Goal: Task Accomplishment & Management: Use online tool/utility

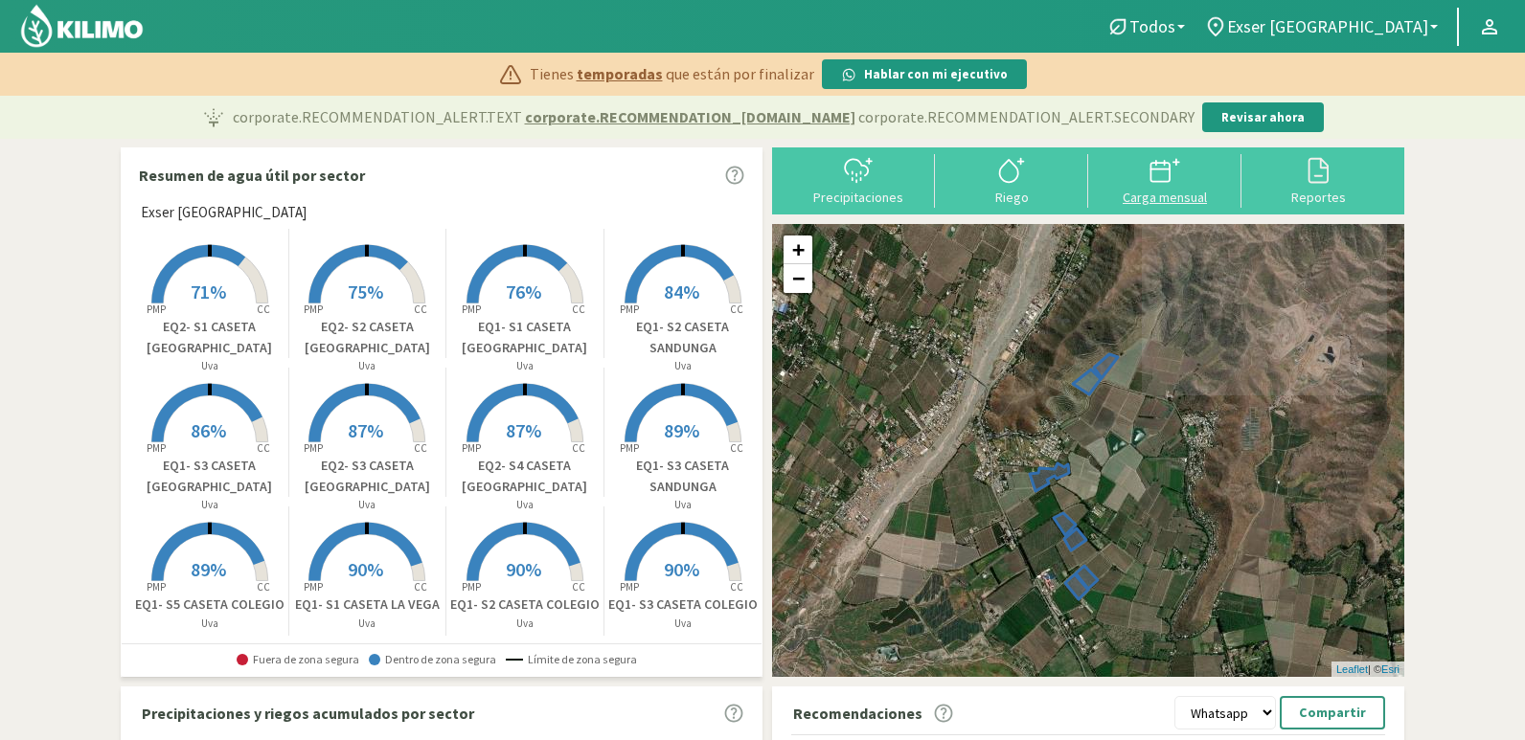
click at [1187, 178] on div at bounding box center [1165, 170] width 142 height 31
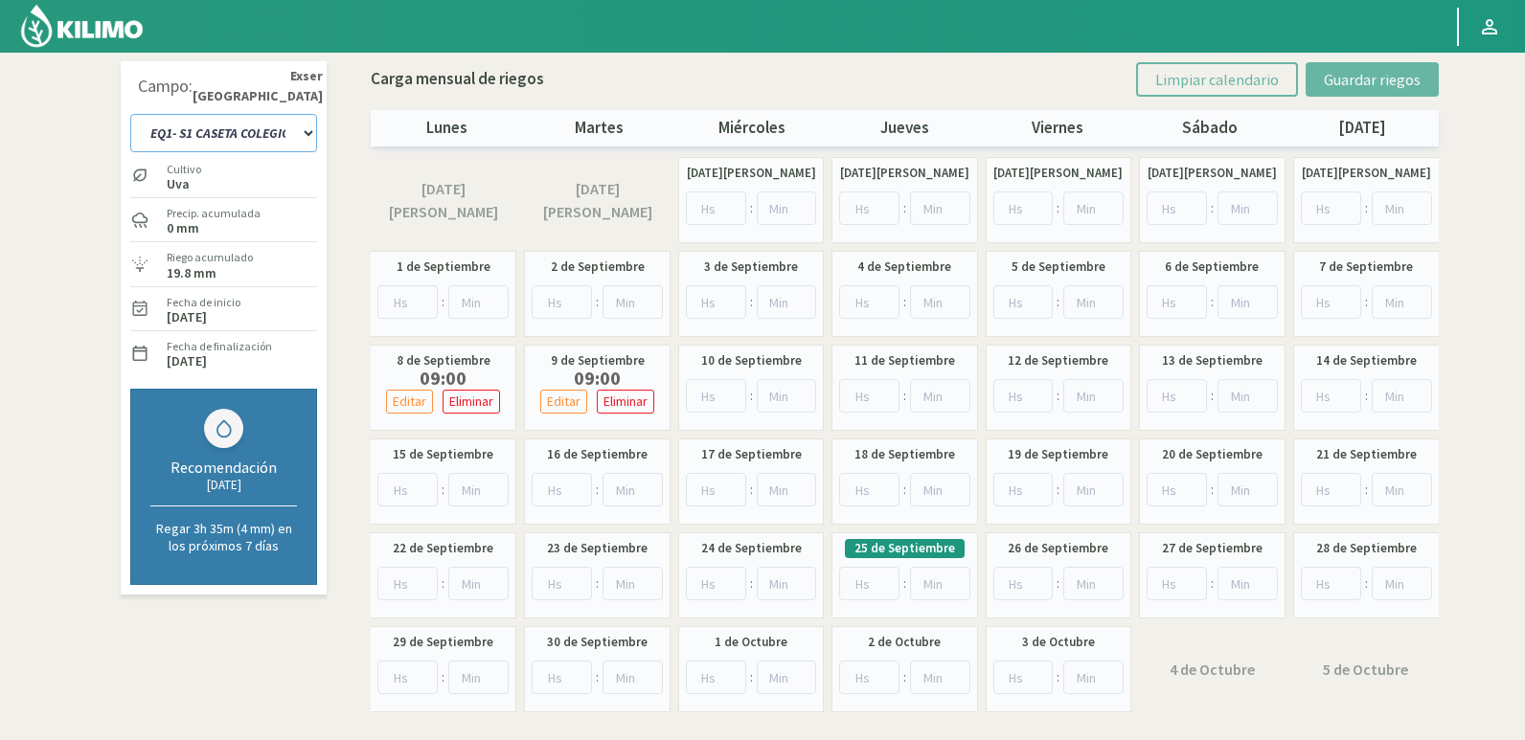
click at [256, 124] on select "EQ1- S1 CASETA COLEGIO EQ1- S1 [GEOGRAPHIC_DATA] EQ1- S1 [GEOGRAPHIC_DATA]- S1 …" at bounding box center [223, 133] width 187 height 38
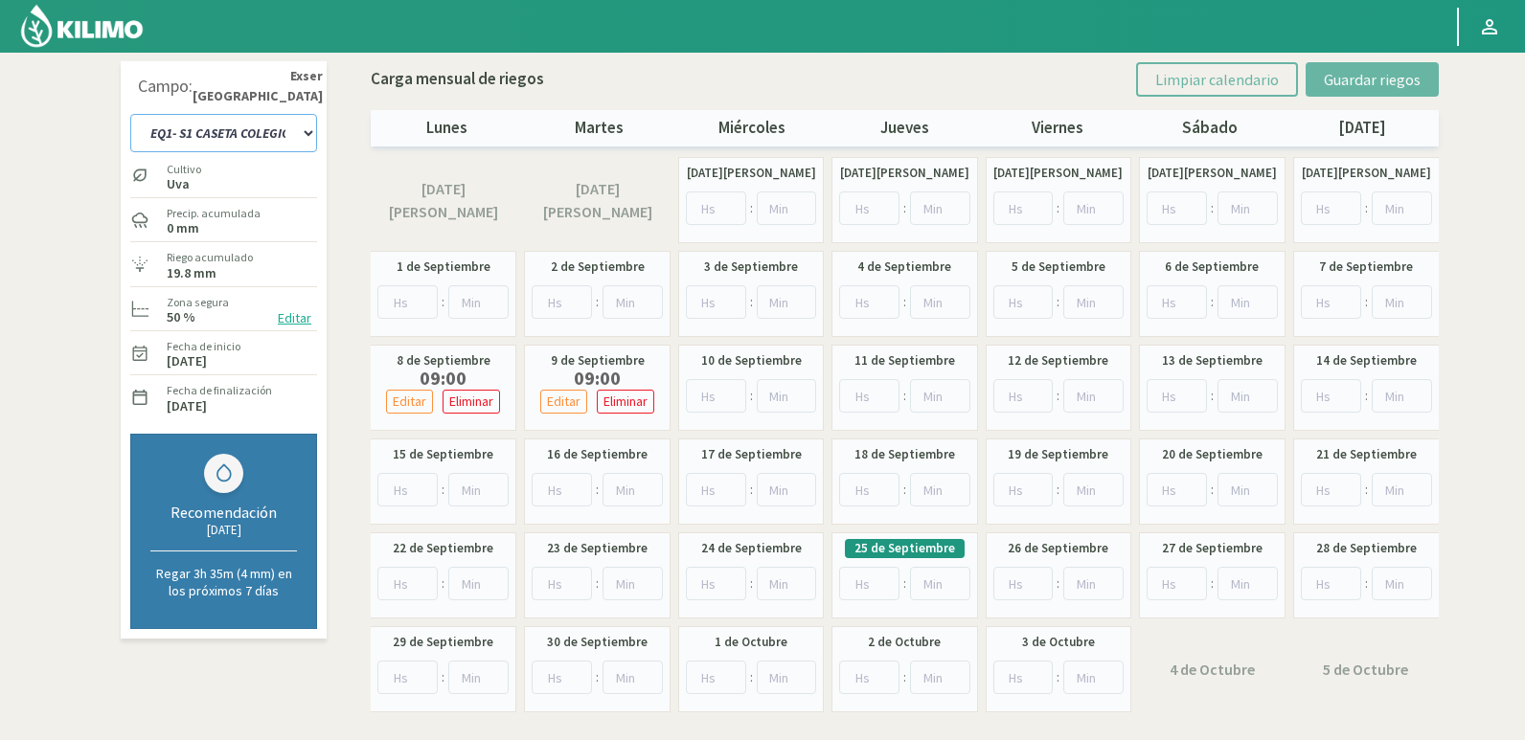
click at [271, 128] on select "EQ1- S1 CASETA COLEGIO EQ1- S1 [GEOGRAPHIC_DATA] EQ1- S1 [GEOGRAPHIC_DATA]- S1 …" at bounding box center [223, 133] width 187 height 38
click at [270, 139] on select "EQ1- S1 CASETA COLEGIO EQ1- S1 [GEOGRAPHIC_DATA] EQ1- S1 [GEOGRAPHIC_DATA]- S1 …" at bounding box center [223, 133] width 187 height 38
click at [275, 138] on select "EQ1- S1 CASETA COLEGIO EQ1- S1 [GEOGRAPHIC_DATA] EQ1- S1 [GEOGRAPHIC_DATA]- S1 …" at bounding box center [223, 133] width 187 height 38
click at [294, 109] on div "EQ1- S1 CASETA COLEGIO EQ1- S1 [GEOGRAPHIC_DATA] EQ1- S1 [GEOGRAPHIC_DATA]- S1 …" at bounding box center [223, 131] width 187 height 48
click at [295, 124] on select "EQ1- S1 CASETA COLEGIO EQ1- S1 [GEOGRAPHIC_DATA] EQ1- S1 [GEOGRAPHIC_DATA]- S1 …" at bounding box center [223, 133] width 187 height 38
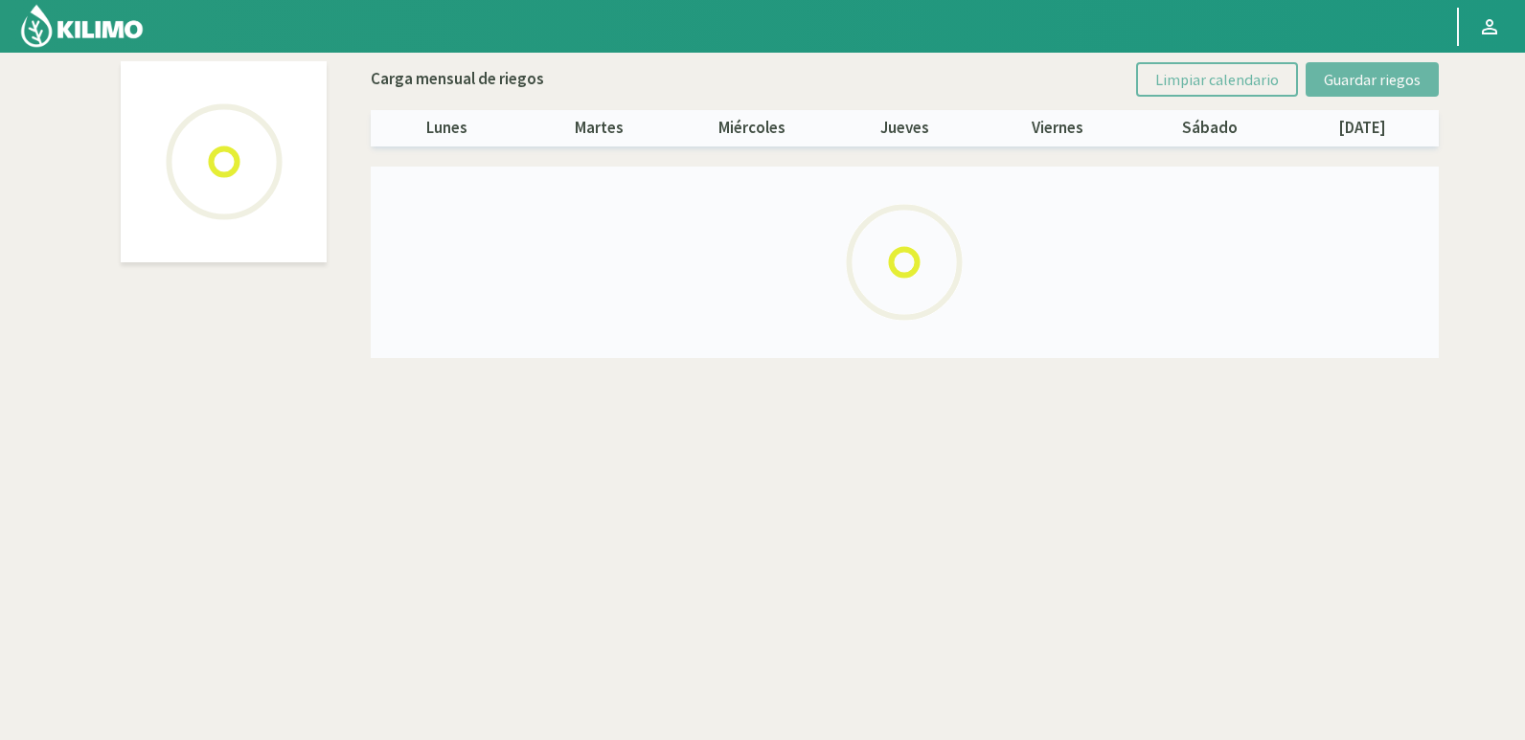
select select "24: Object"
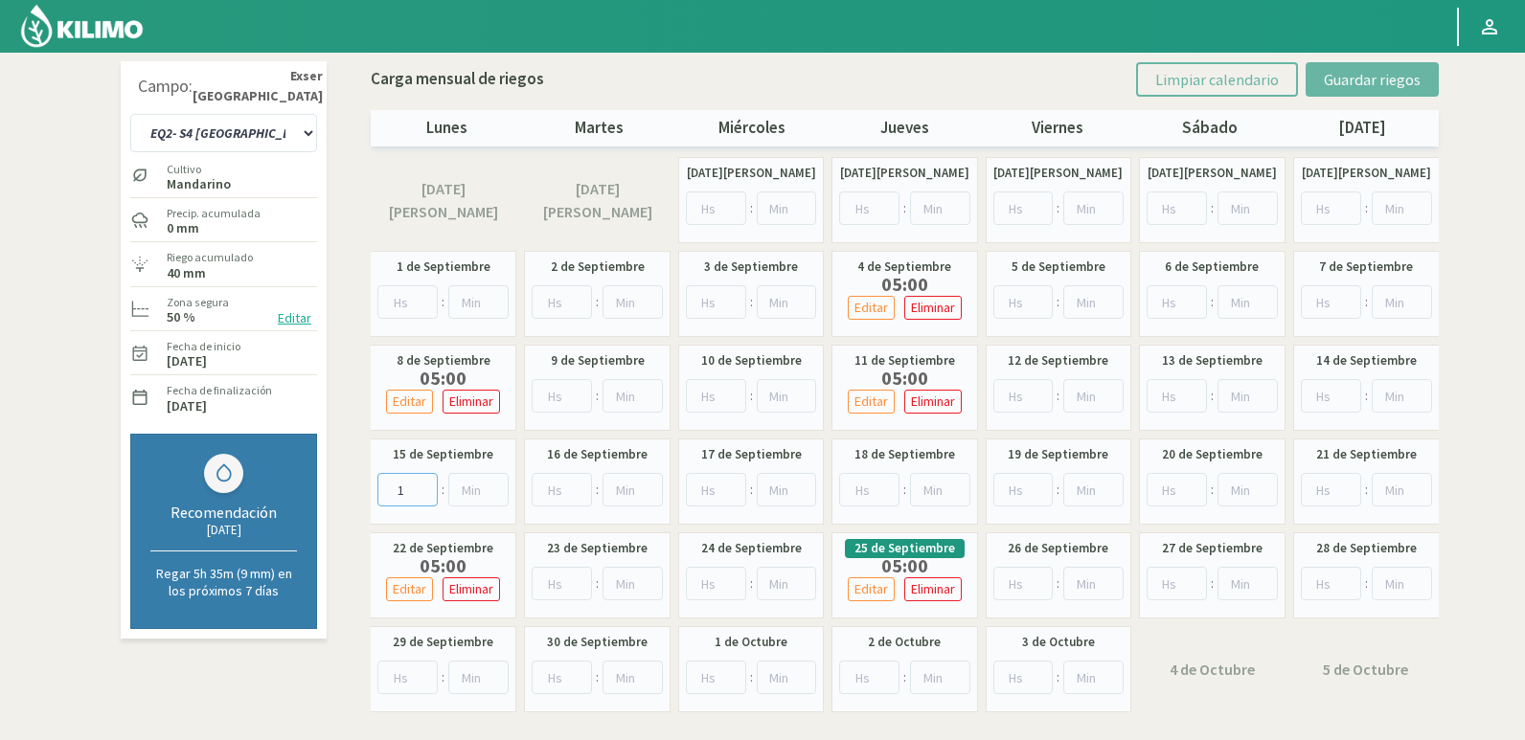
click at [421, 485] on input "1" at bounding box center [407, 490] width 60 height 34
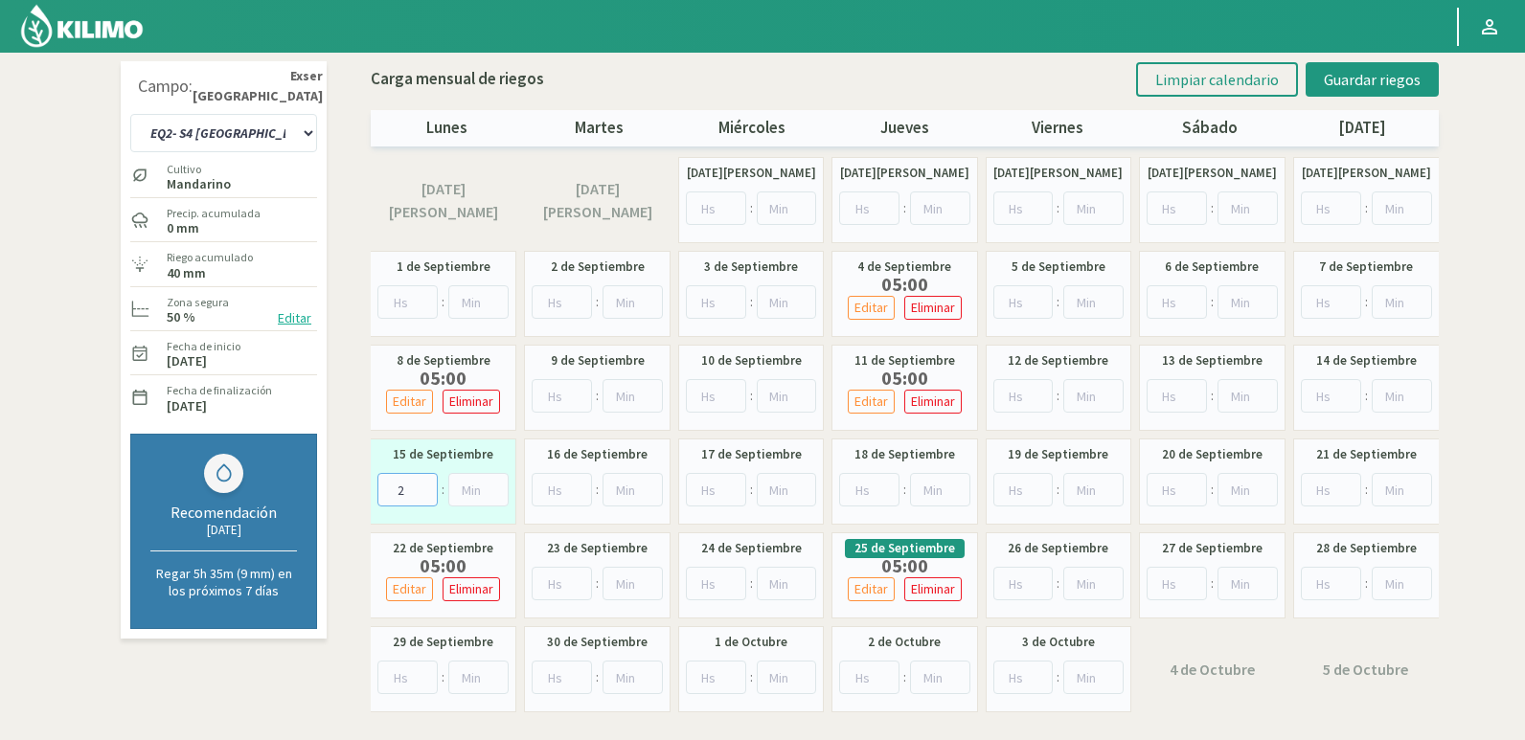
click at [421, 486] on input "2" at bounding box center [407, 490] width 60 height 34
click at [421, 486] on input "3" at bounding box center [407, 490] width 60 height 34
click at [421, 486] on input "4" at bounding box center [407, 490] width 60 height 34
type input "5"
click at [421, 486] on input "5" at bounding box center [407, 490] width 60 height 34
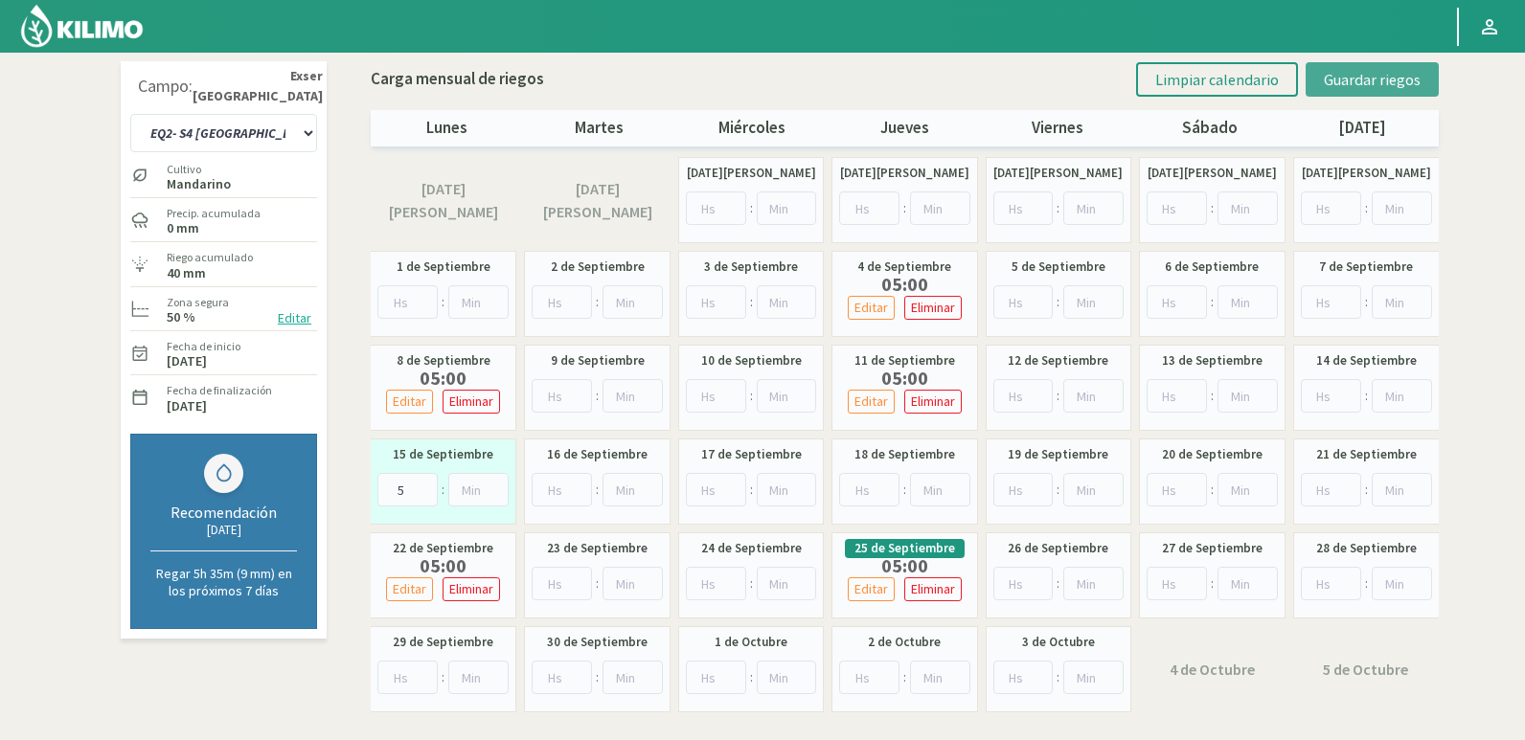
click at [1383, 78] on span "Guardar riegos" at bounding box center [1372, 79] width 97 height 19
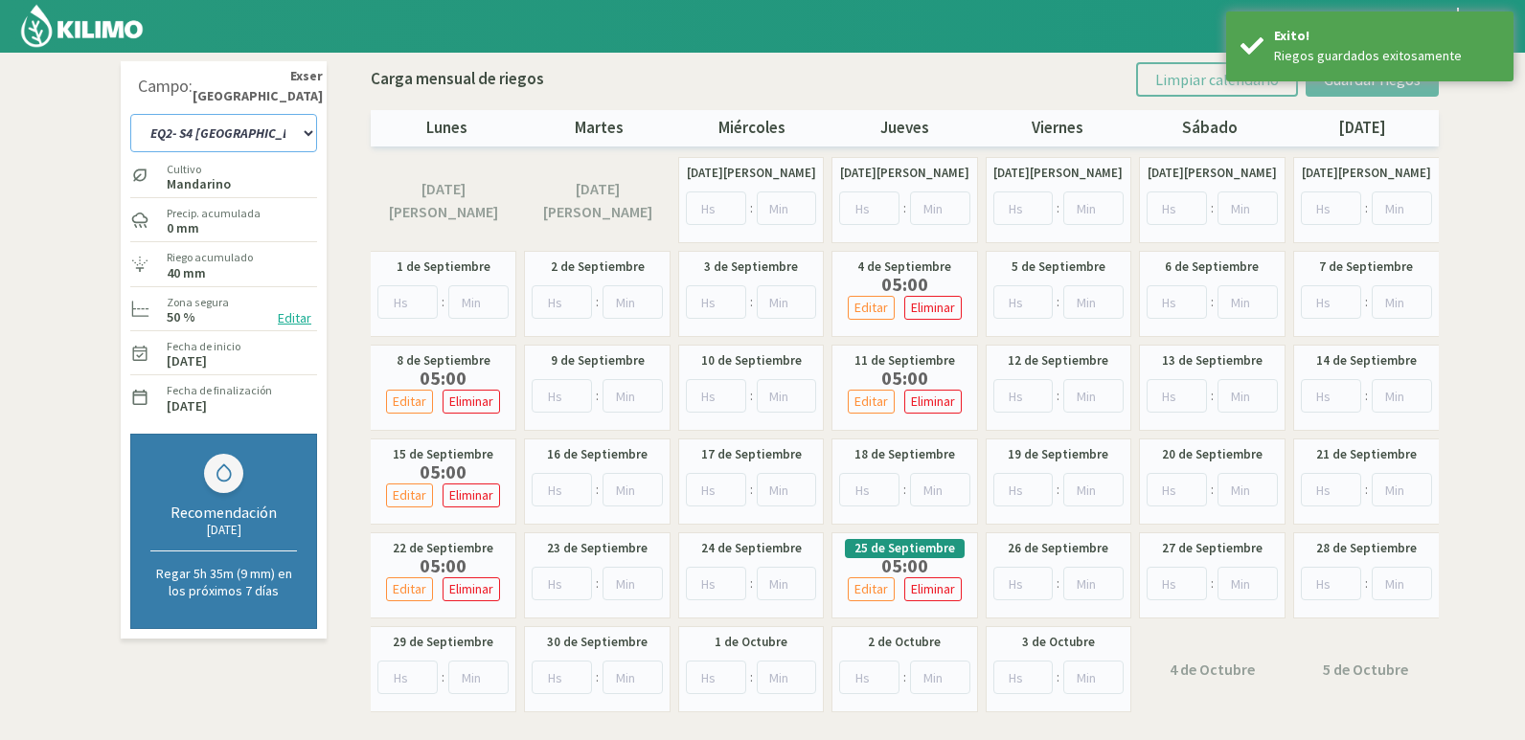
click at [299, 134] on select "EQ1- S1 CASETA COLEGIO EQ1- S1 [GEOGRAPHIC_DATA] EQ1- S1 [GEOGRAPHIC_DATA]- S1 …" at bounding box center [223, 133] width 187 height 38
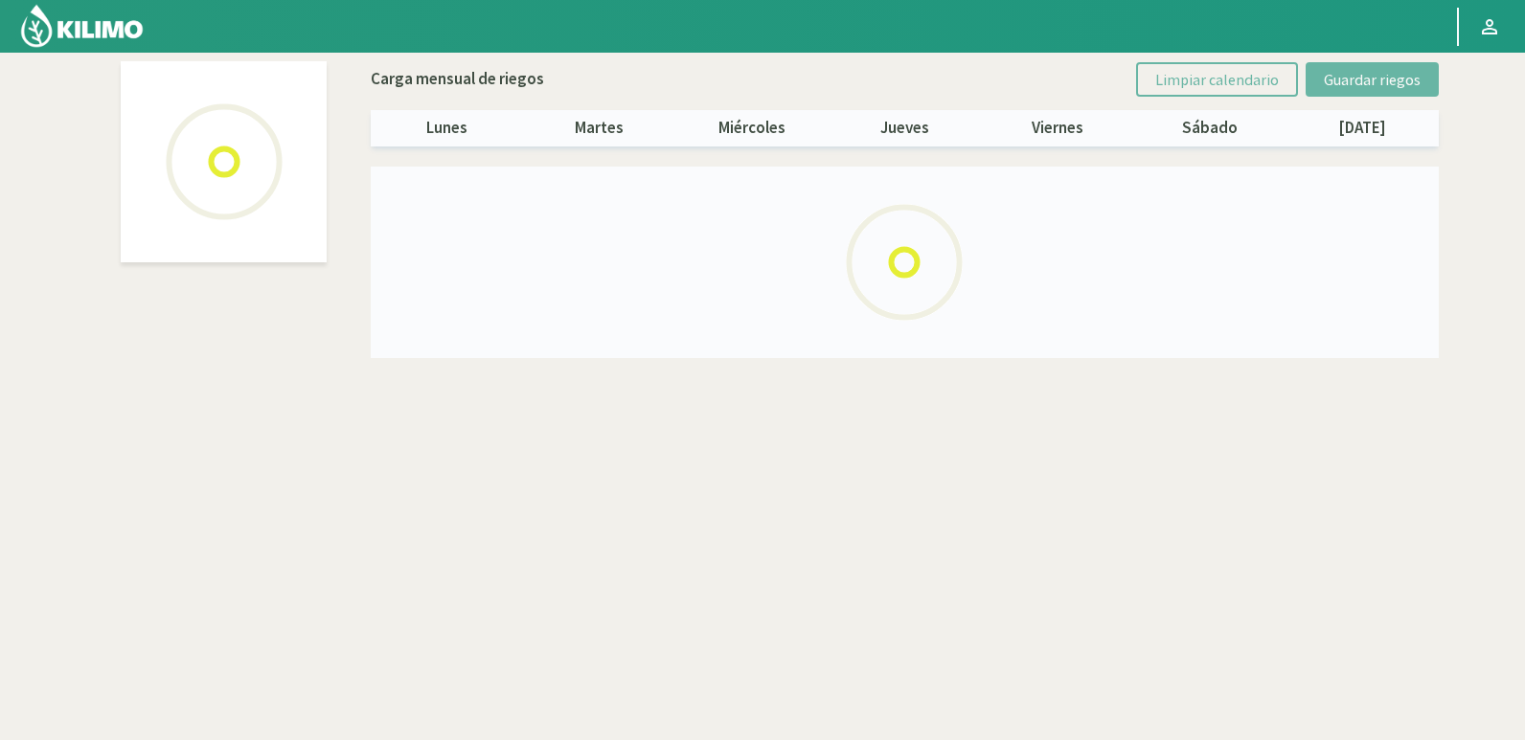
select select "22: Object"
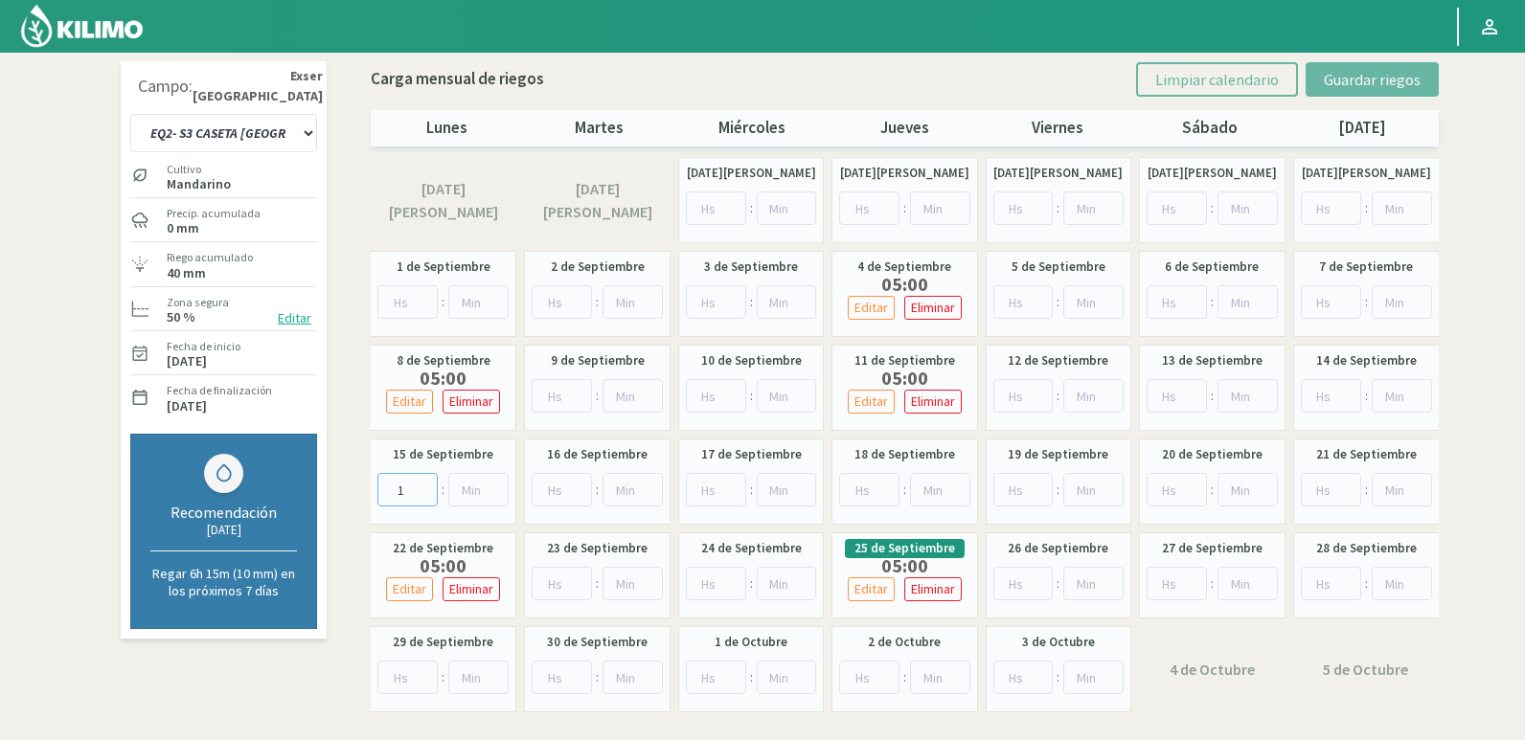
click at [426, 483] on input "1" at bounding box center [407, 490] width 60 height 34
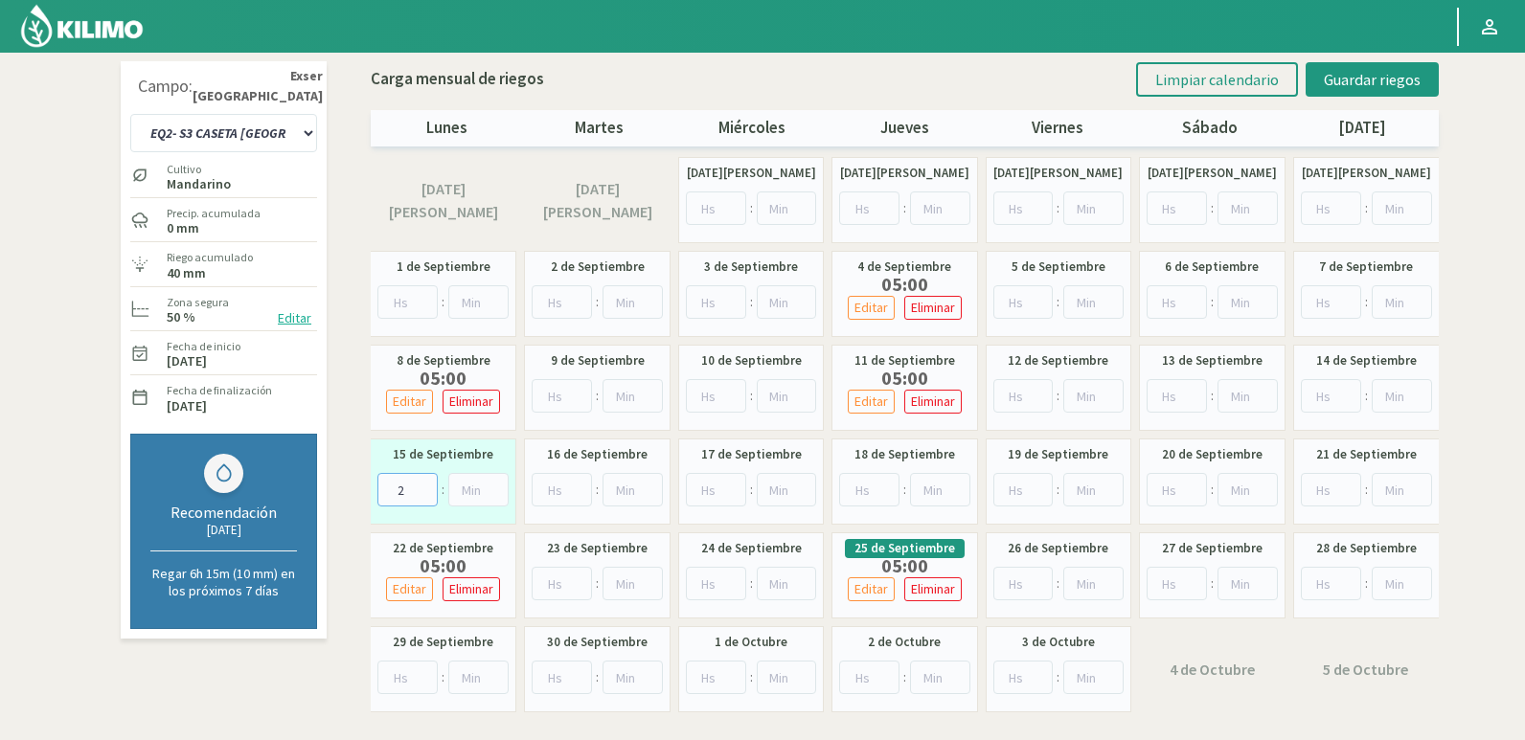
click at [426, 483] on input "2" at bounding box center [407, 490] width 60 height 34
click at [426, 483] on input "3" at bounding box center [407, 490] width 60 height 34
click at [426, 483] on input "4" at bounding box center [407, 490] width 60 height 34
type input "5"
click at [426, 483] on input "5" at bounding box center [407, 490] width 60 height 34
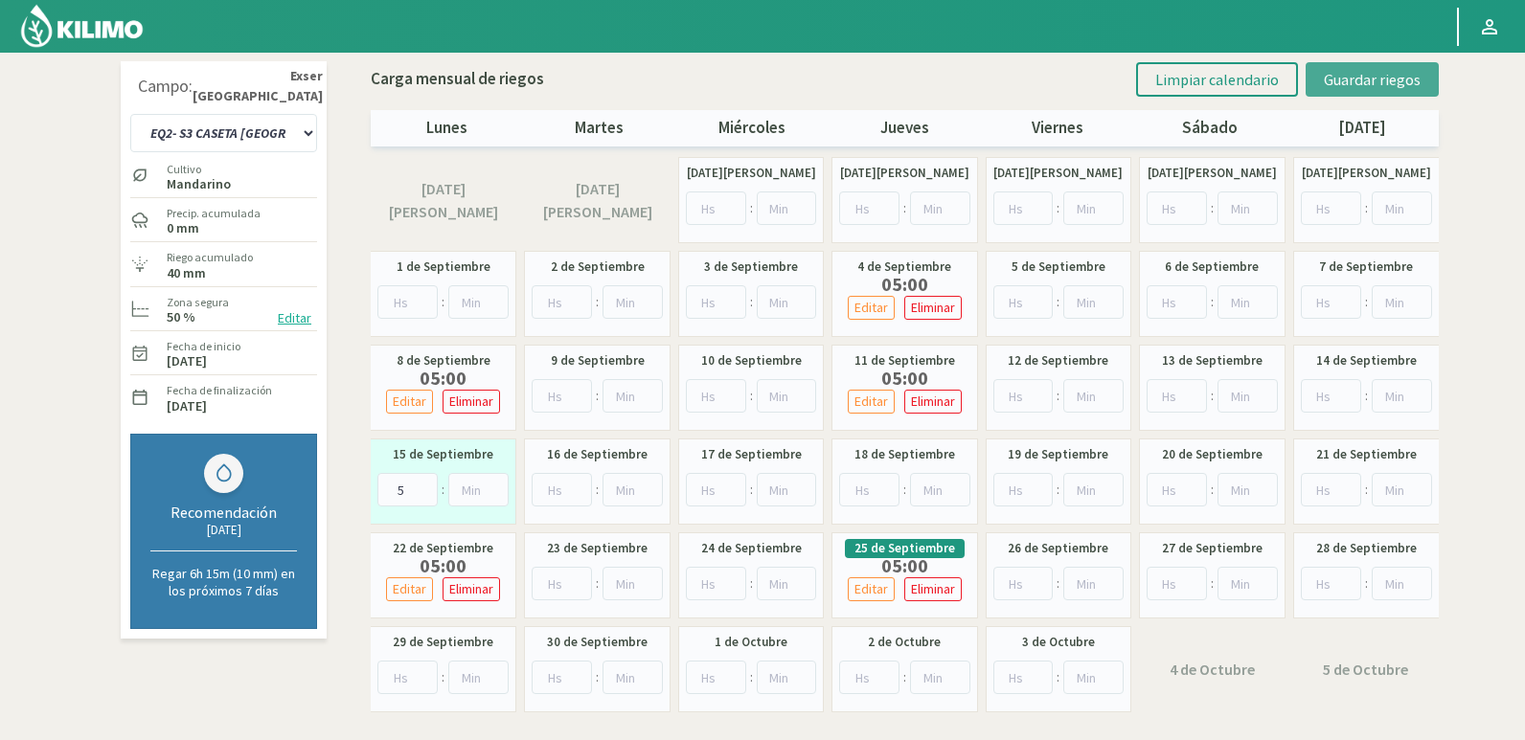
click at [1401, 80] on span "Guardar riegos" at bounding box center [1372, 79] width 97 height 19
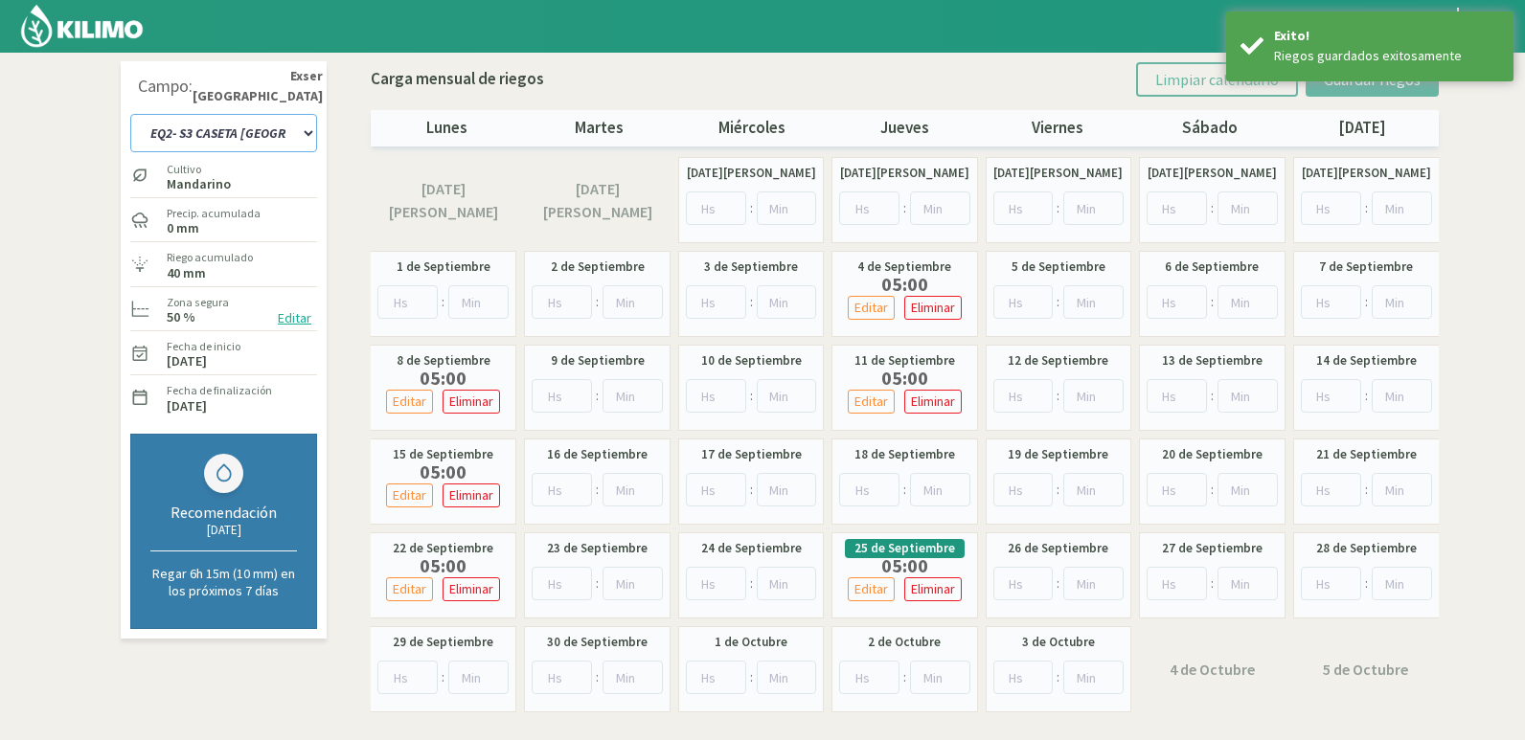
click at [272, 137] on select "EQ1- S1 CASETA COLEGIO EQ1- S1 [GEOGRAPHIC_DATA] EQ1- S1 [GEOGRAPHIC_DATA]- S1 …" at bounding box center [223, 133] width 187 height 38
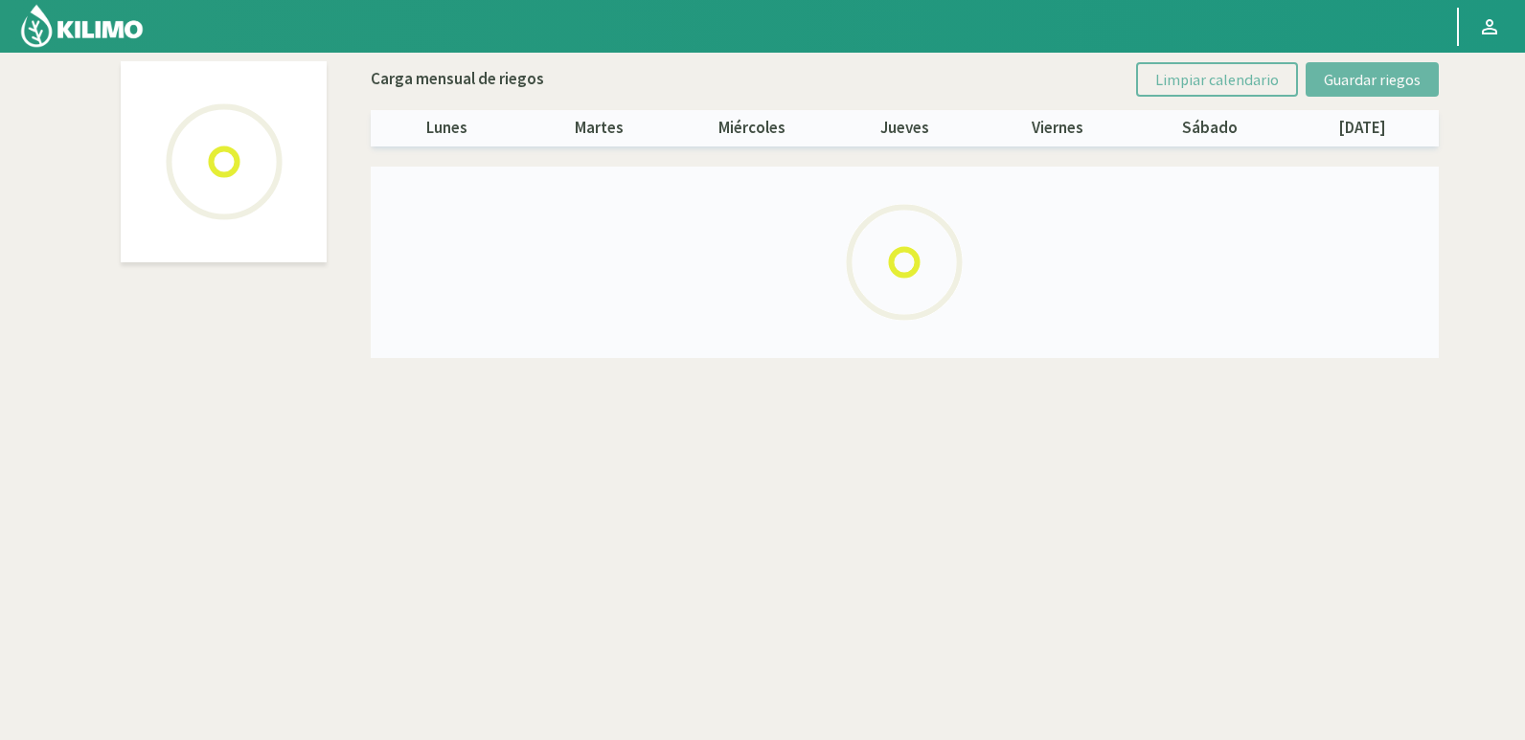
select select "20: Object"
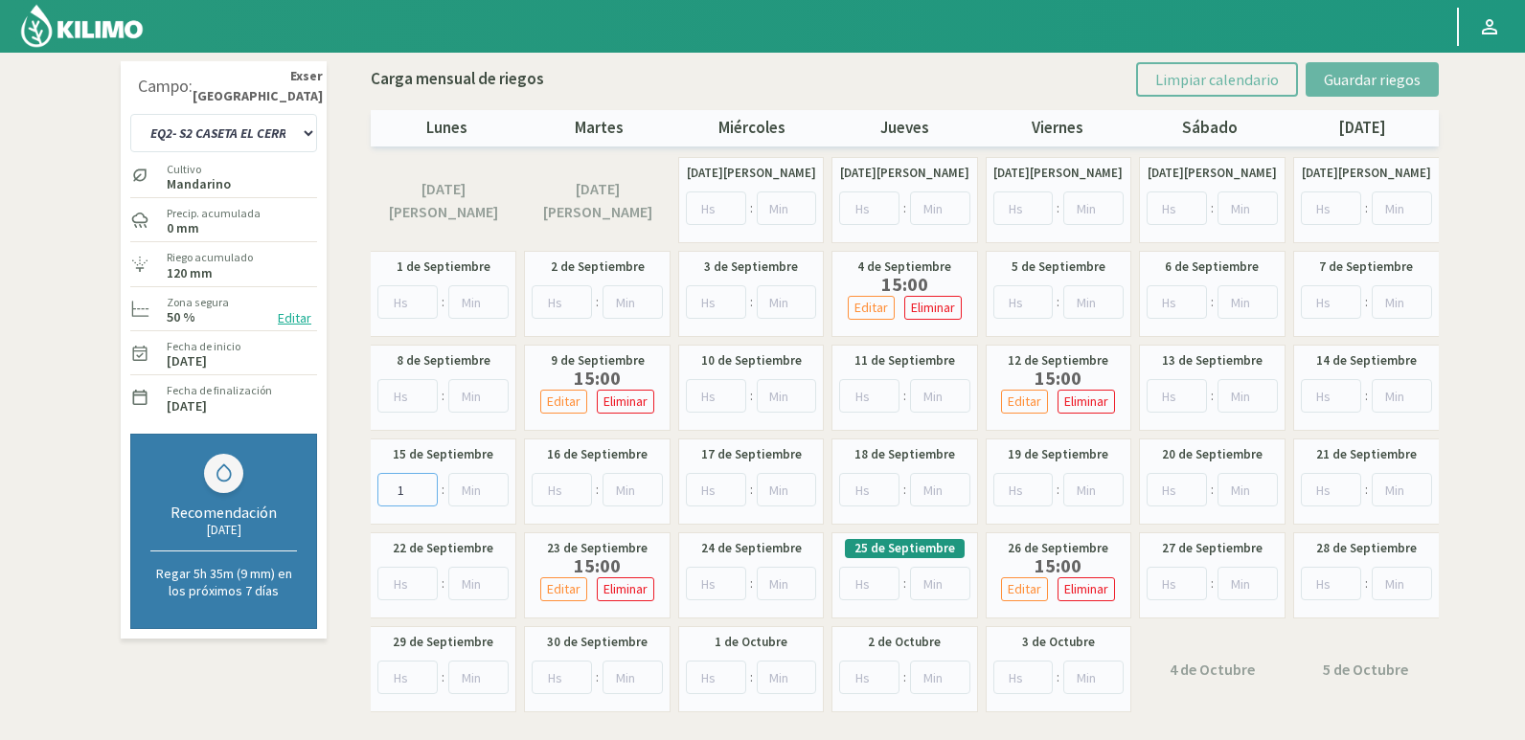
click at [422, 483] on input "1" at bounding box center [407, 490] width 60 height 34
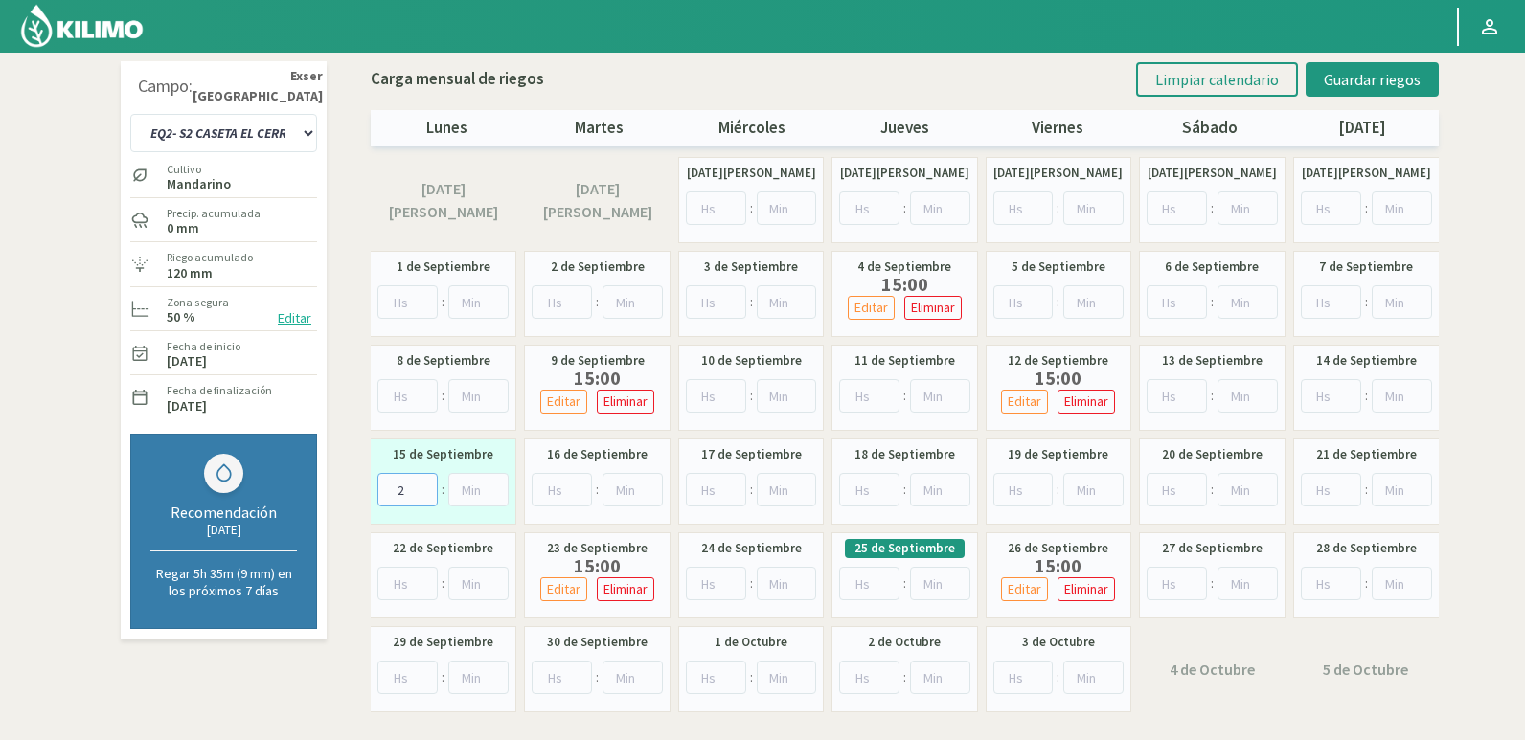
click at [422, 483] on input "2" at bounding box center [407, 490] width 60 height 34
click at [422, 483] on input "3" at bounding box center [407, 490] width 60 height 34
click at [422, 483] on input "4" at bounding box center [407, 490] width 60 height 34
click at [422, 483] on input "5" at bounding box center [407, 490] width 60 height 34
click at [423, 495] on input "4" at bounding box center [407, 490] width 60 height 34
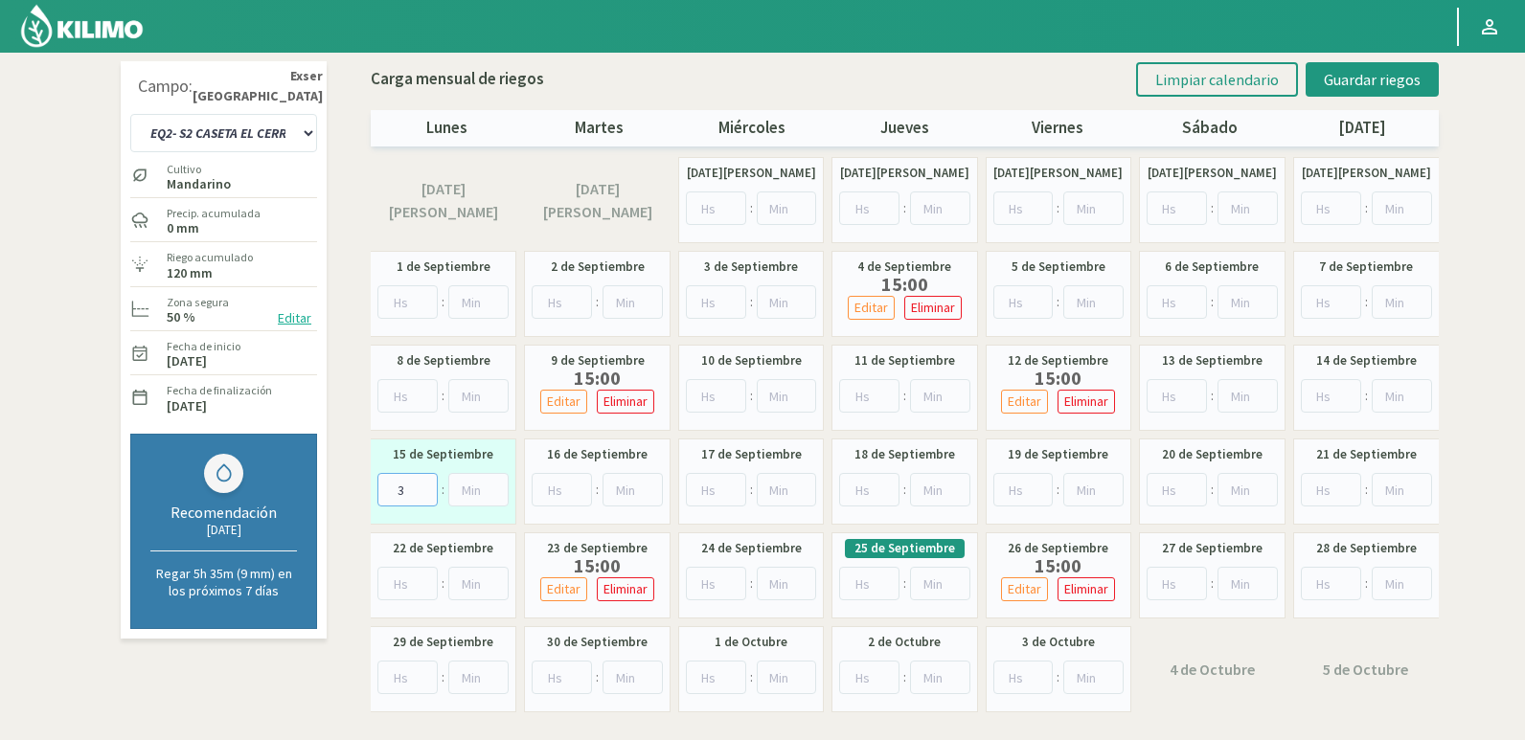
click at [423, 495] on input "3" at bounding box center [407, 490] width 60 height 34
click at [422, 494] on input "2" at bounding box center [407, 490] width 60 height 34
click at [422, 494] on input "1" at bounding box center [407, 490] width 60 height 34
type input "0"
click at [422, 494] on input "0" at bounding box center [407, 490] width 60 height 34
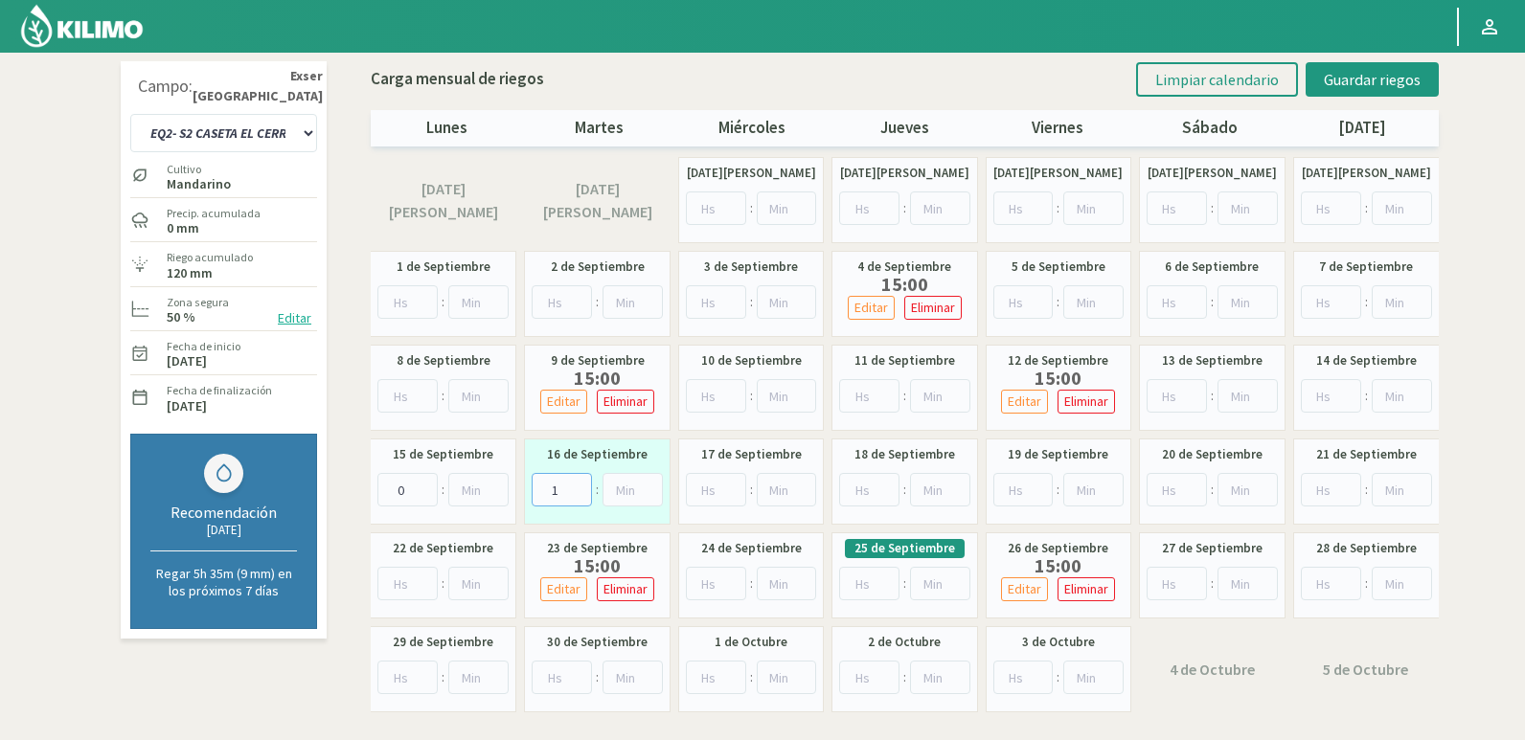
click at [579, 481] on input "1" at bounding box center [562, 490] width 60 height 34
click at [579, 481] on input "2" at bounding box center [562, 490] width 60 height 34
click at [579, 481] on input "3" at bounding box center [562, 490] width 60 height 34
click at [579, 481] on input "4" at bounding box center [562, 490] width 60 height 34
type input "5"
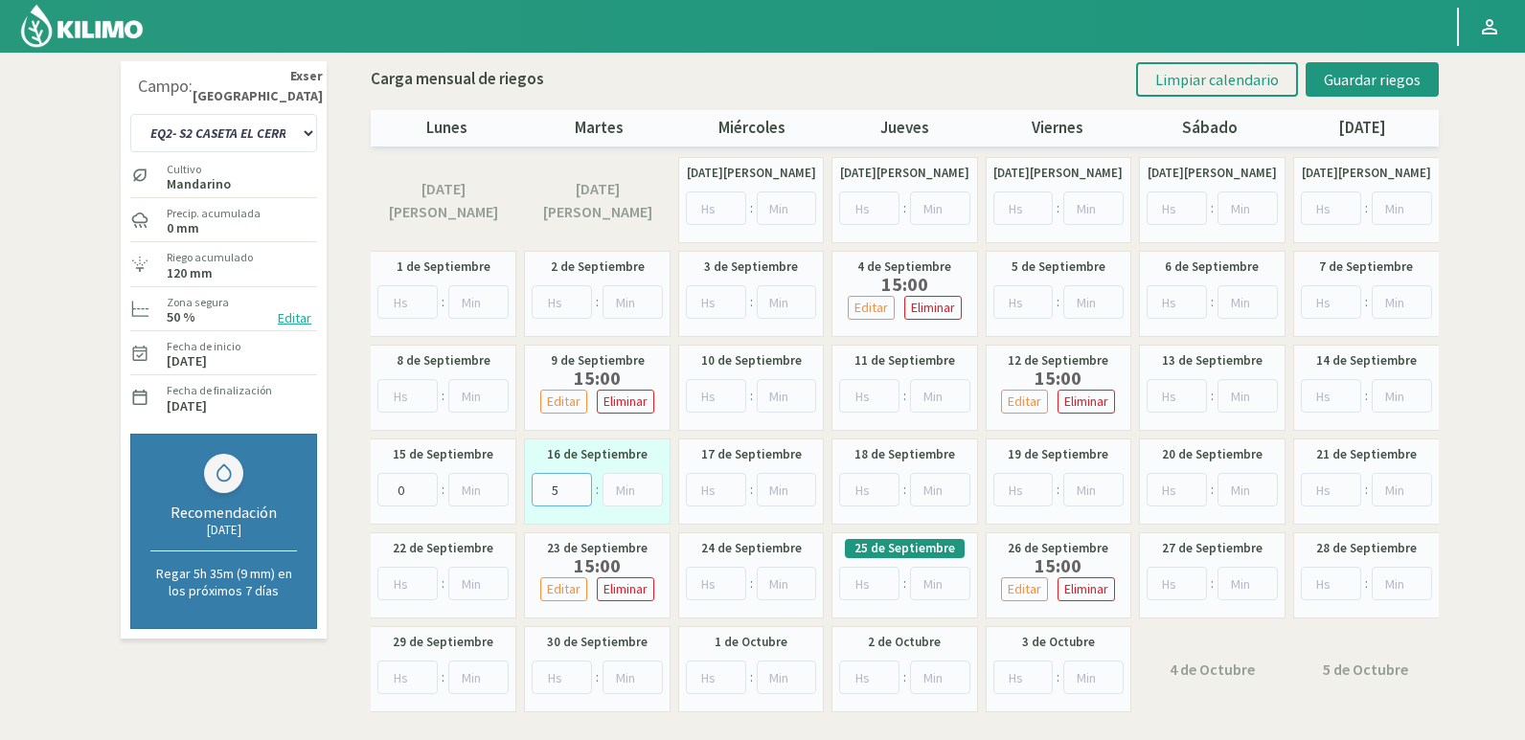
click at [579, 481] on input "5" at bounding box center [562, 490] width 60 height 34
click at [1371, 82] on span "Guardar riegos" at bounding box center [1372, 79] width 97 height 19
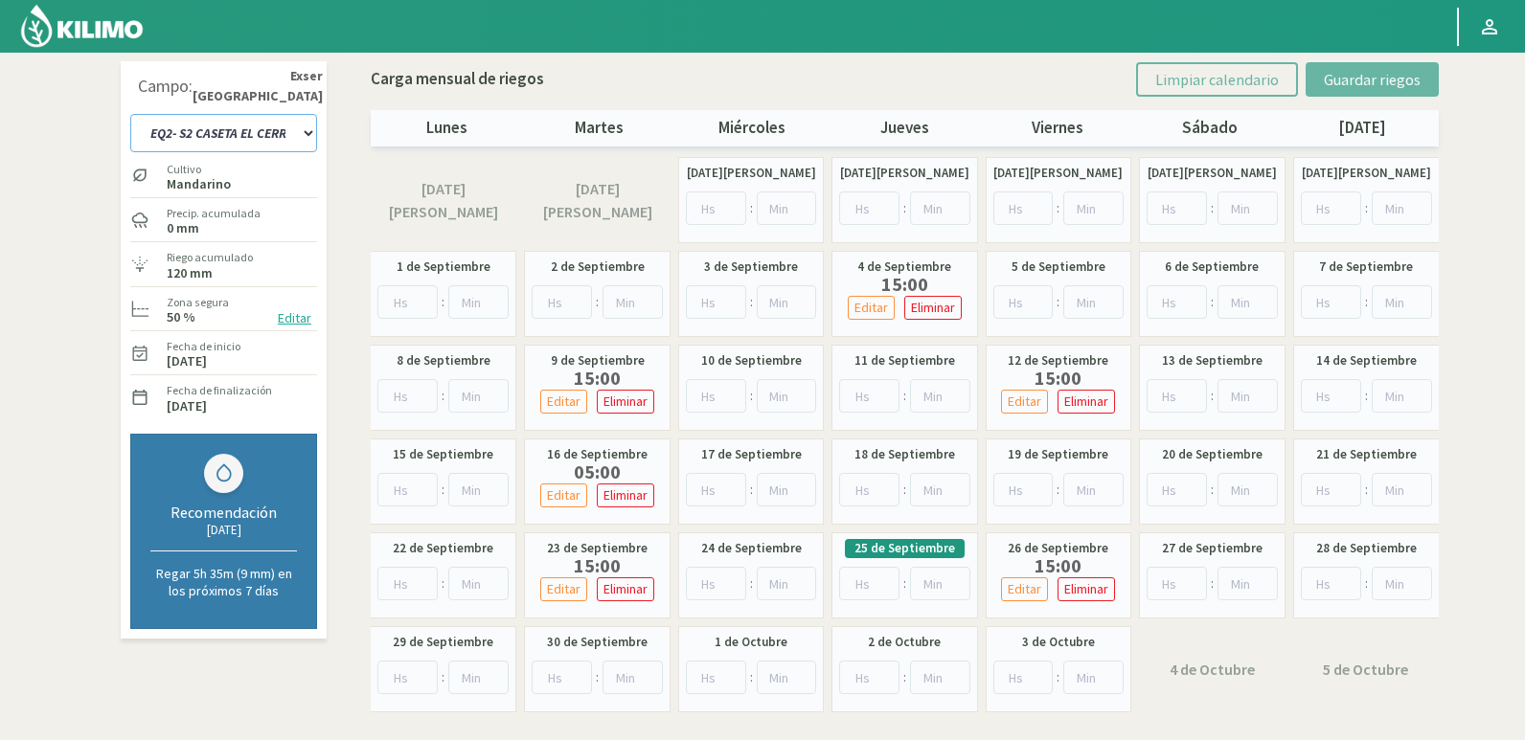
click at [286, 132] on select "EQ1- S1 CASETA COLEGIO EQ1- S1 [GEOGRAPHIC_DATA] EQ1- S1 [GEOGRAPHIC_DATA]- S1 …" at bounding box center [223, 133] width 187 height 38
click at [260, 130] on select "EQ1- S1 CASETA COLEGIO EQ1- S1 [GEOGRAPHIC_DATA] EQ1- S1 [GEOGRAPHIC_DATA]- S1 …" at bounding box center [223, 133] width 187 height 38
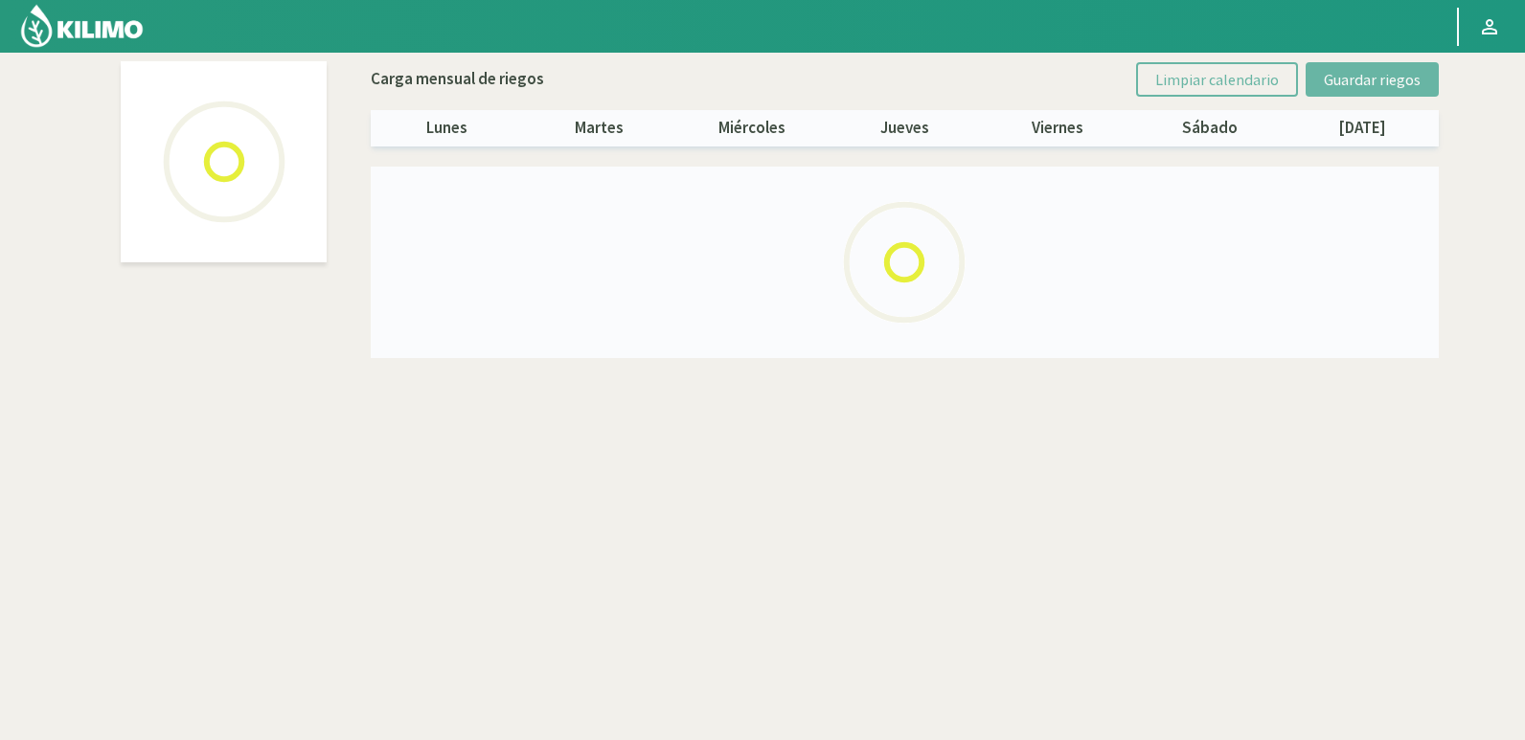
select select "18: Object"
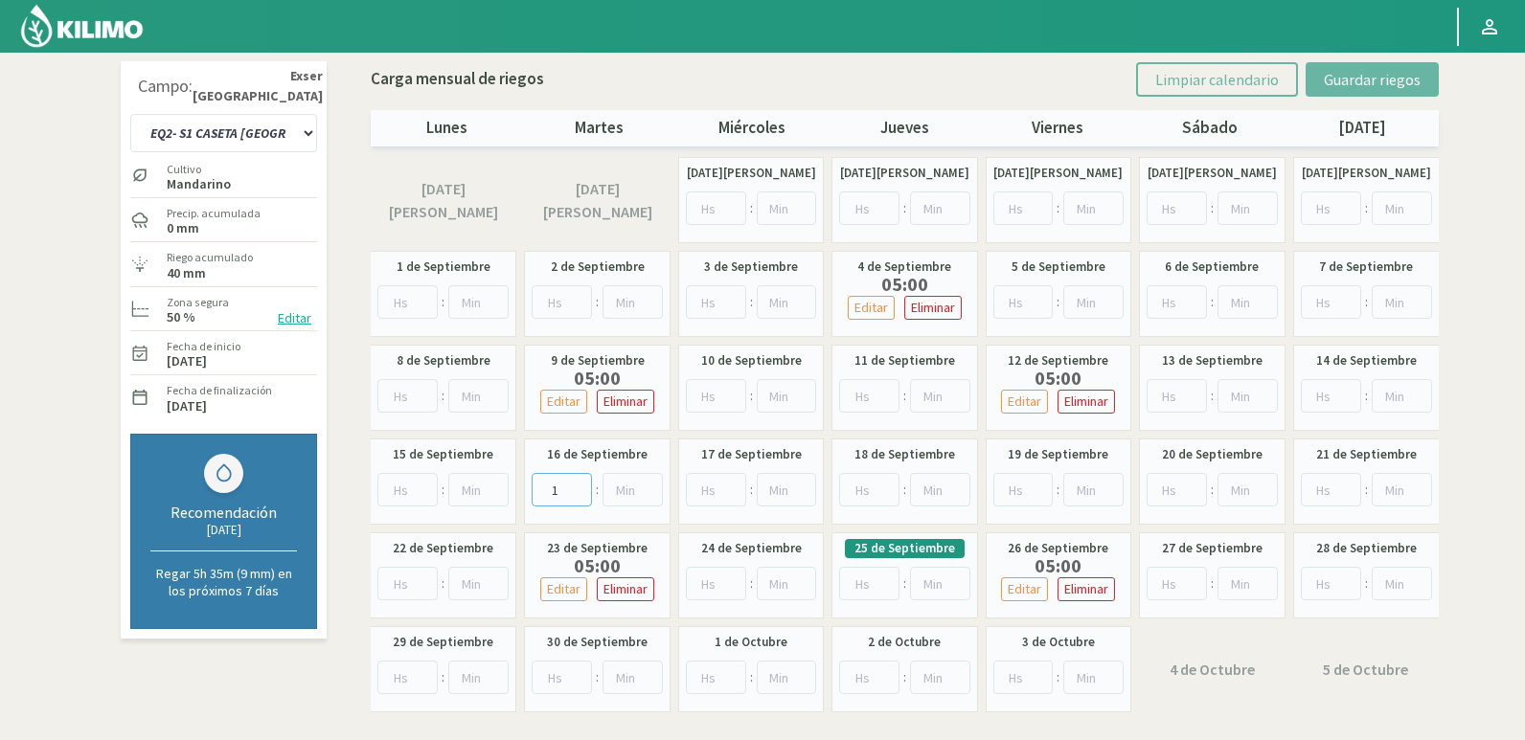
click at [578, 487] on input "1" at bounding box center [562, 490] width 60 height 34
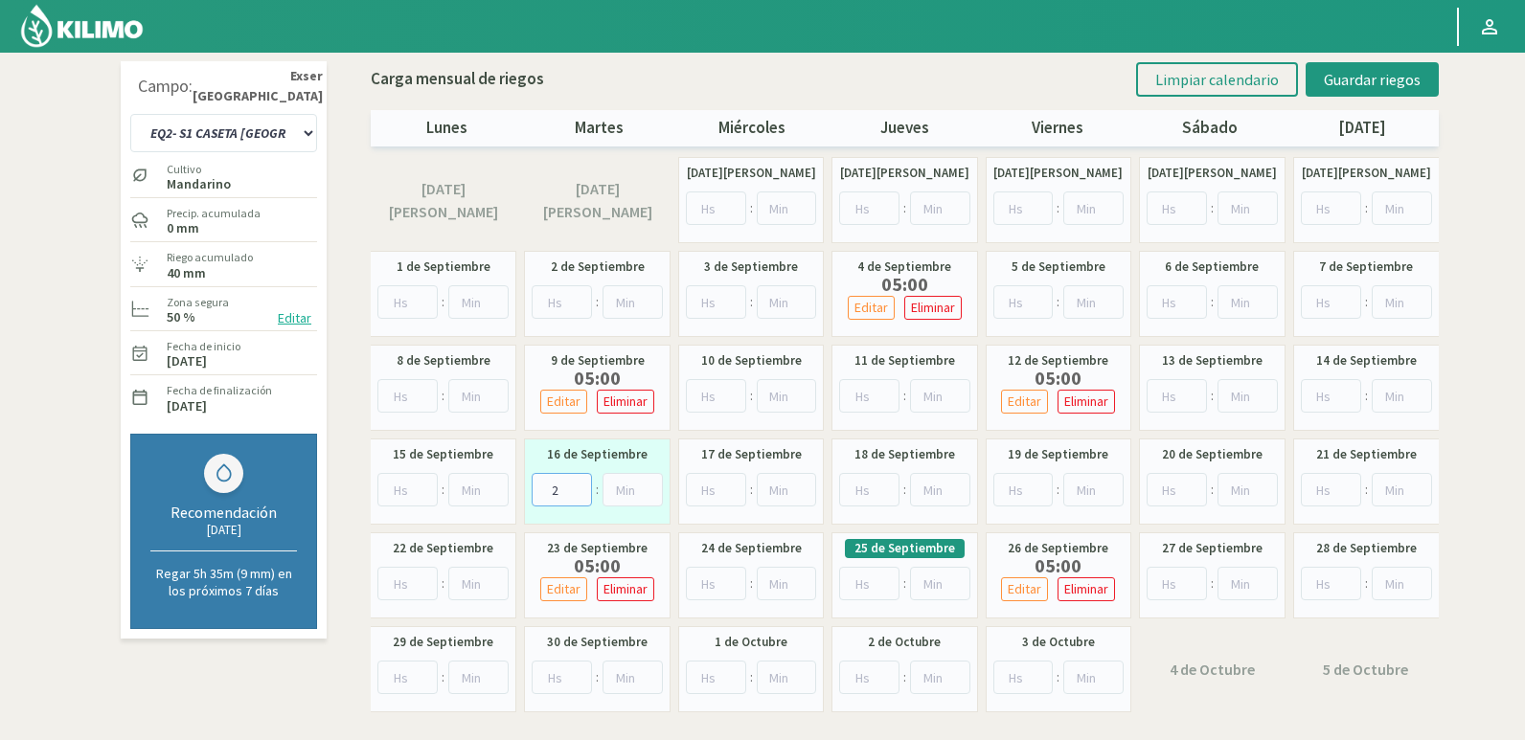
click at [578, 487] on input "2" at bounding box center [562, 490] width 60 height 34
click at [578, 487] on input "3" at bounding box center [562, 490] width 60 height 34
click at [578, 487] on input "4" at bounding box center [562, 490] width 60 height 34
type input "5"
click at [578, 487] on input "5" at bounding box center [562, 490] width 60 height 34
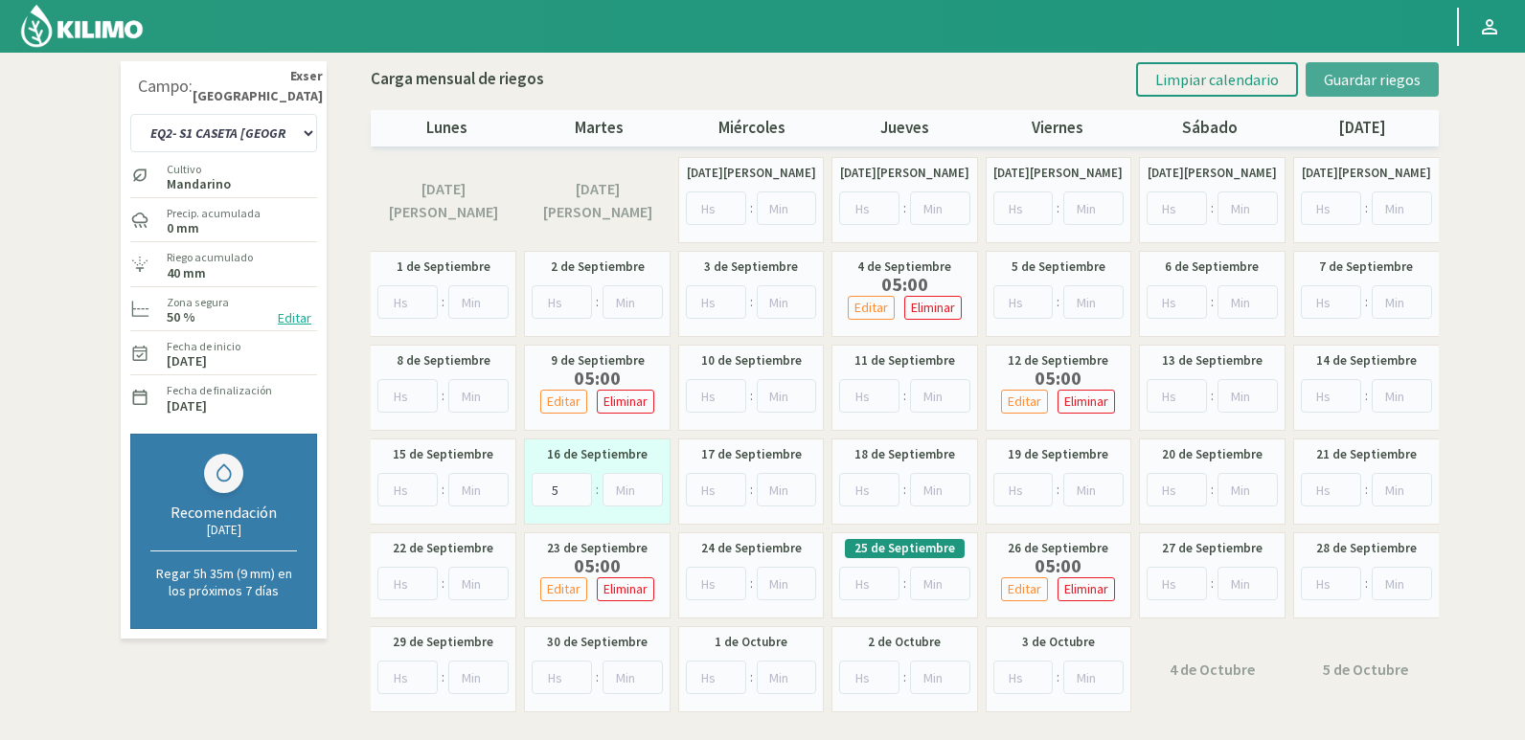
click at [1401, 82] on span "Guardar riegos" at bounding box center [1372, 79] width 97 height 19
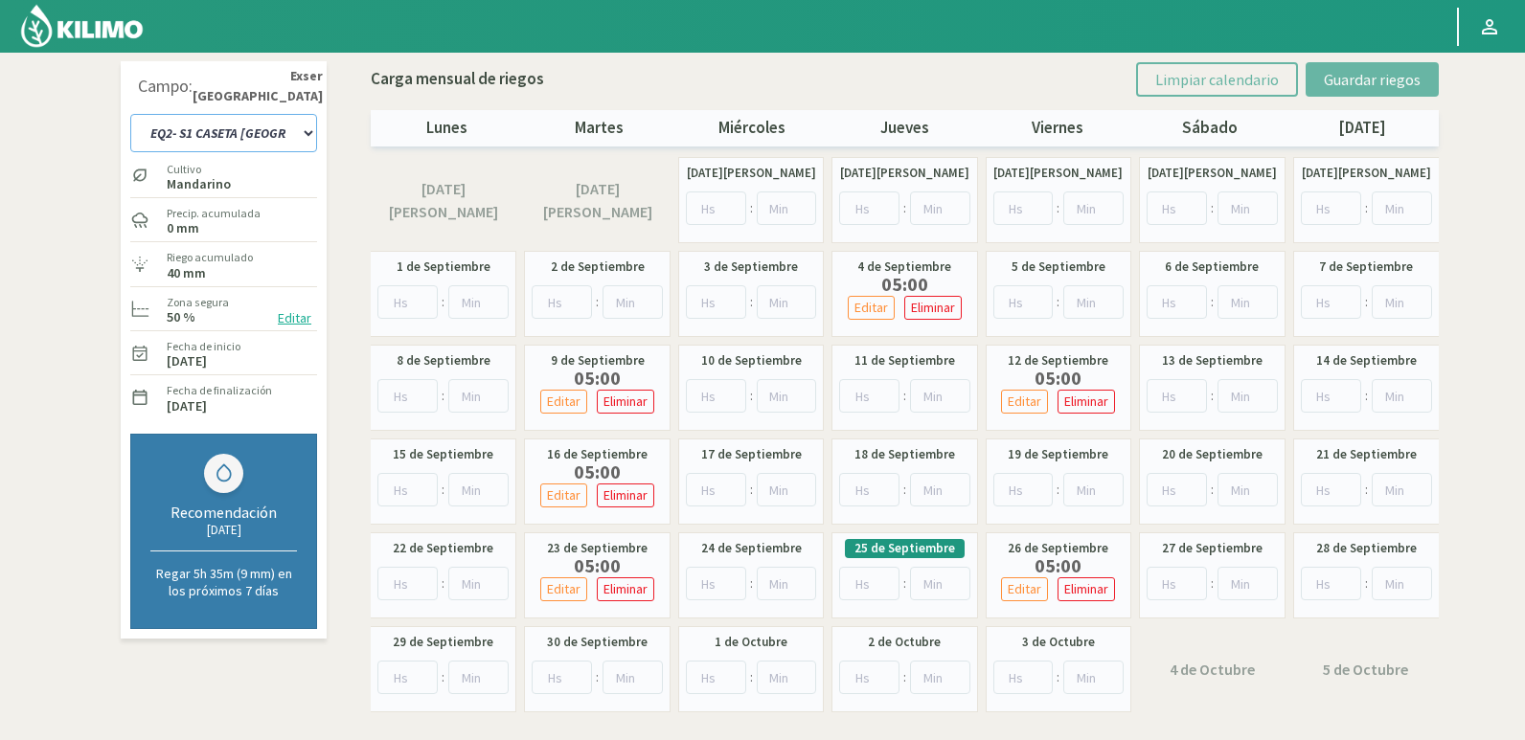
drag, startPoint x: 220, startPoint y: 137, endPoint x: 231, endPoint y: 140, distance: 10.9
click at [220, 137] on select "EQ1- S1 CASETA COLEGIO EQ1- S1 [GEOGRAPHIC_DATA] EQ1- S1 [GEOGRAPHIC_DATA]- S1 …" at bounding box center [223, 133] width 187 height 38
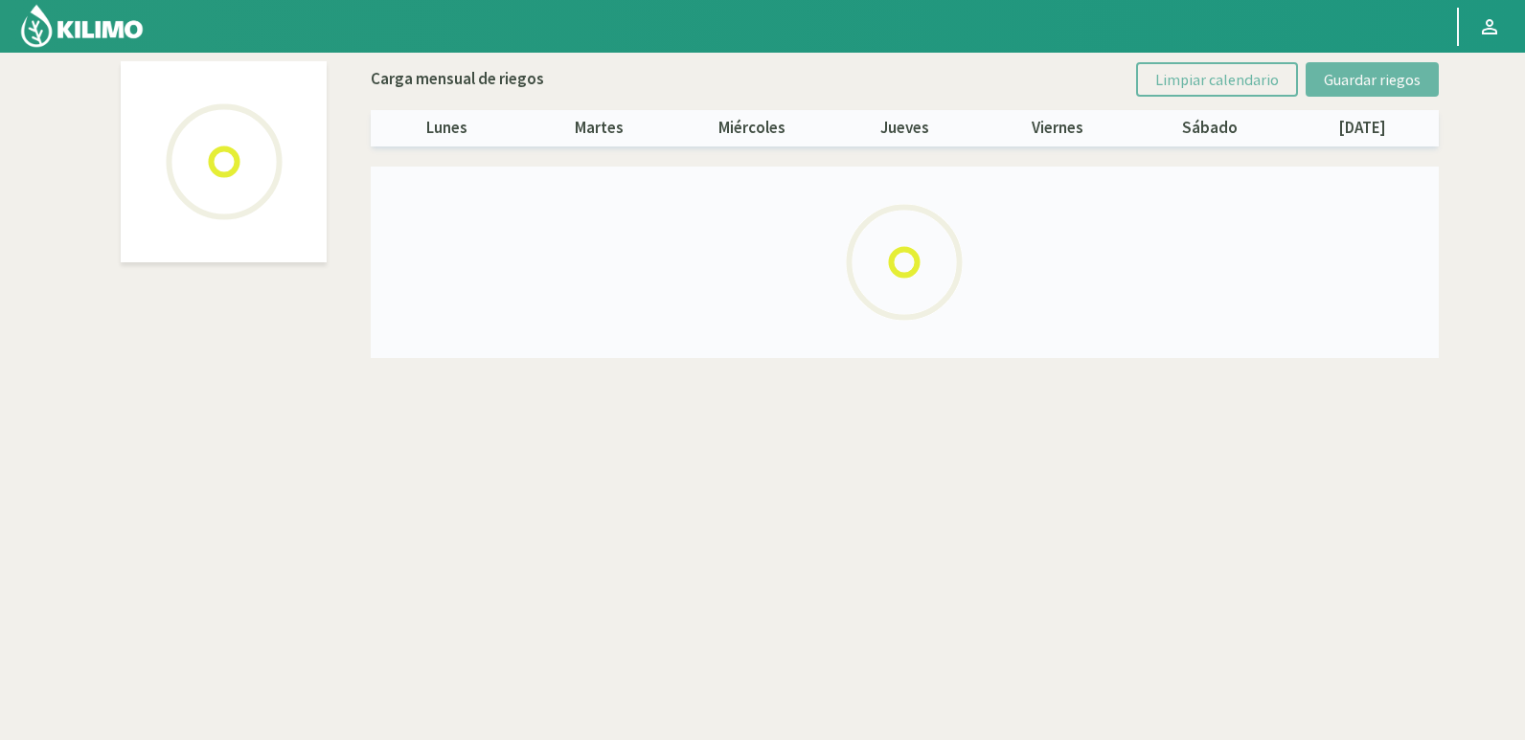
select select "24: Object"
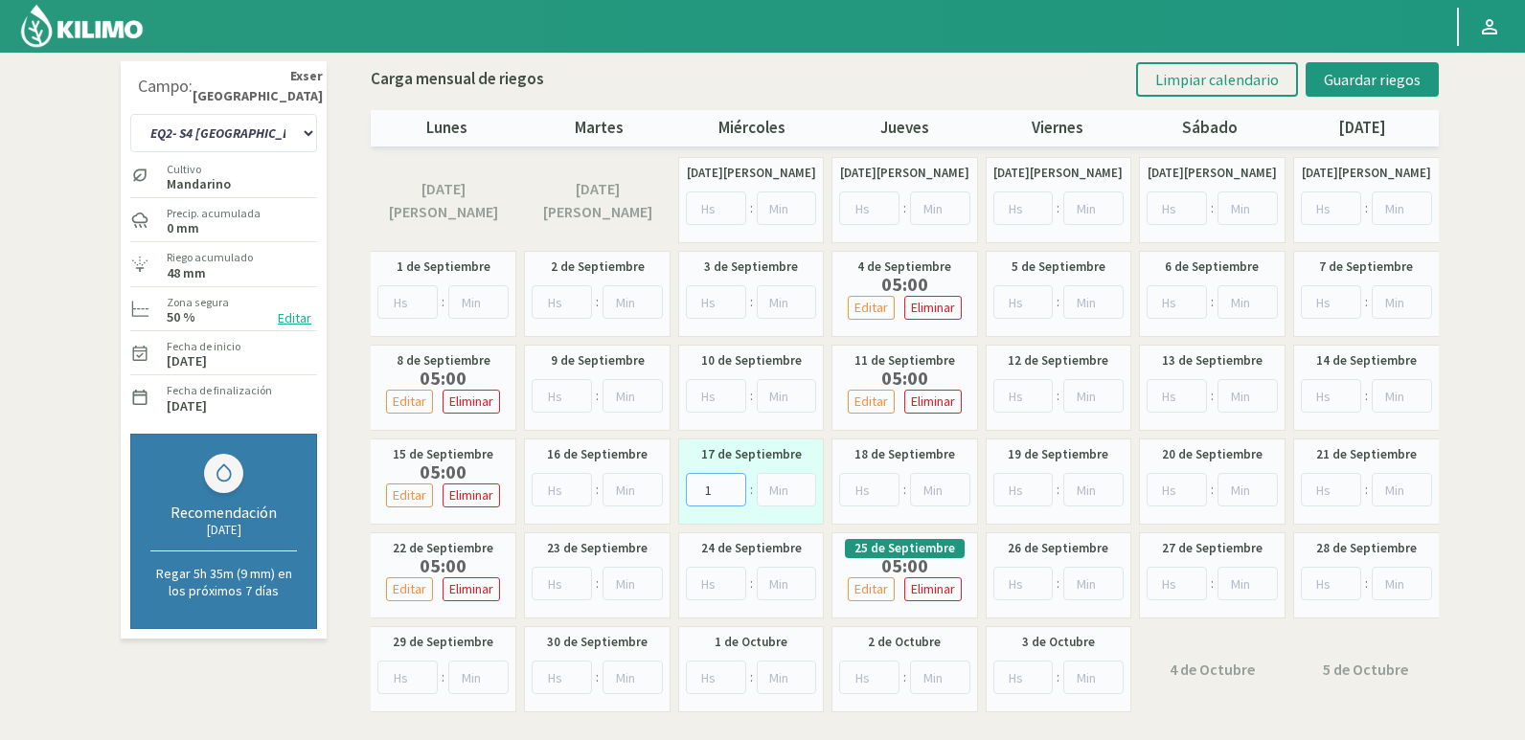
click at [735, 487] on input "1" at bounding box center [716, 490] width 60 height 34
click at [735, 487] on input "2" at bounding box center [716, 490] width 60 height 34
click at [735, 487] on input "3" at bounding box center [716, 490] width 60 height 34
click at [735, 487] on input "4" at bounding box center [716, 490] width 60 height 34
type input "5"
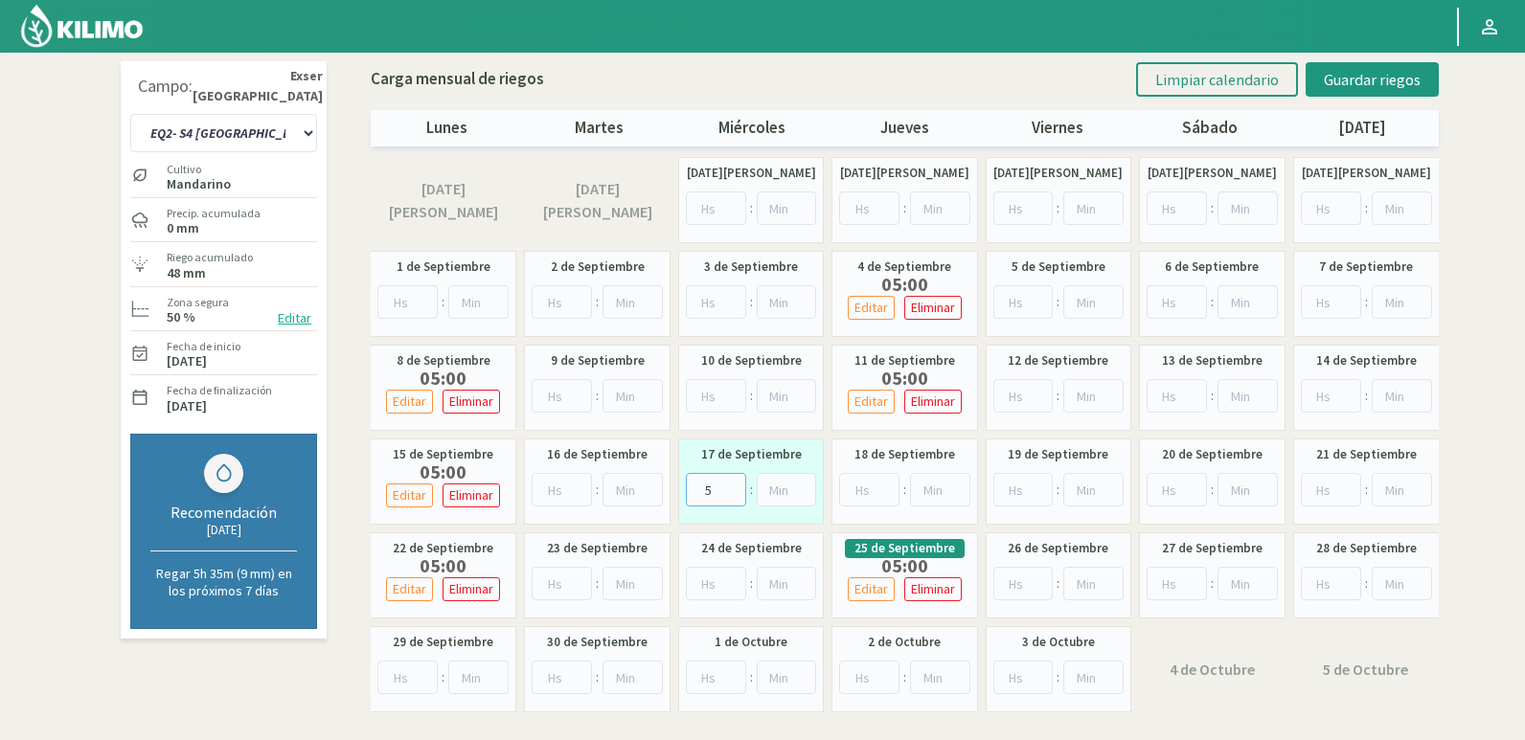
click at [735, 487] on input "5" at bounding box center [716, 490] width 60 height 34
click at [1432, 81] on button "Guardar riegos" at bounding box center [1371, 79] width 133 height 34
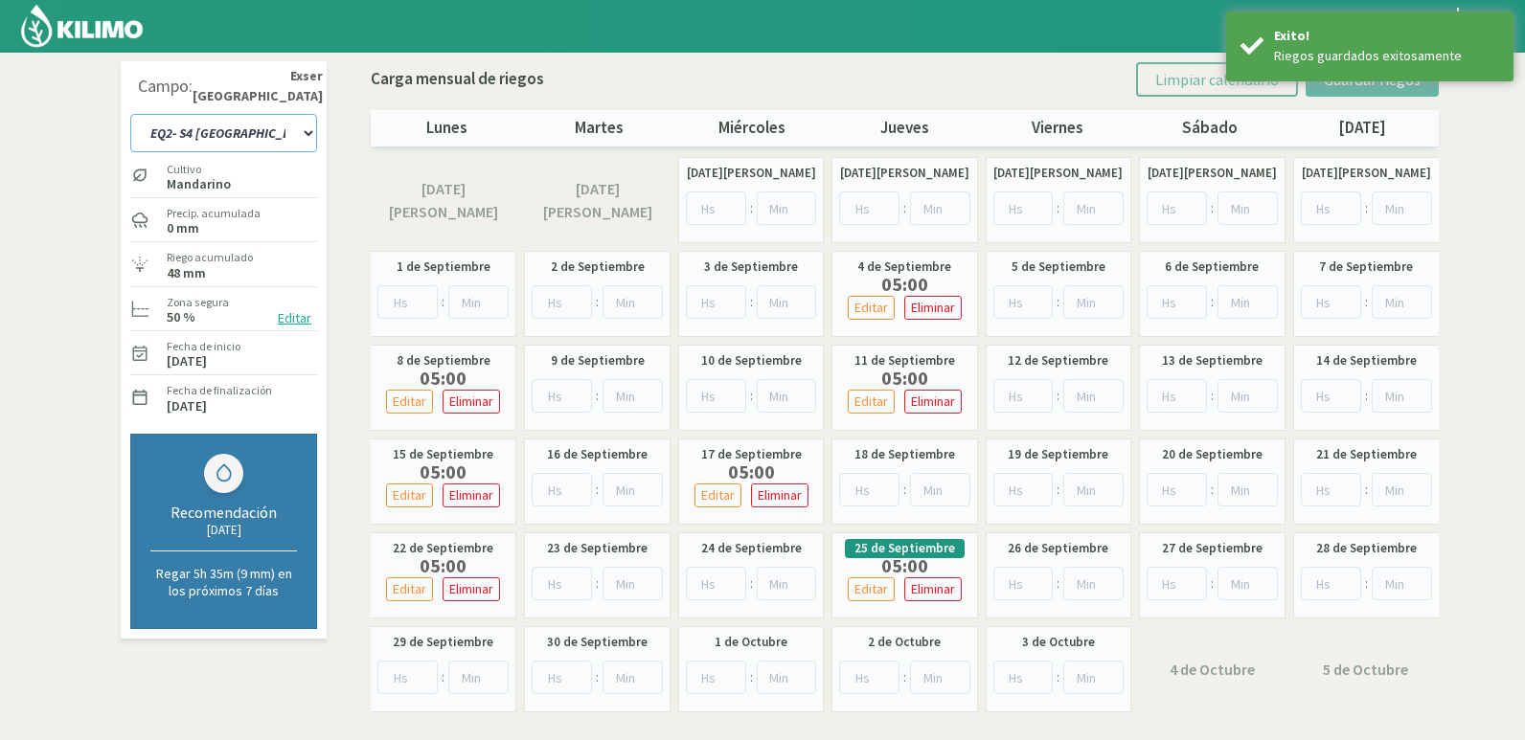
click at [275, 138] on select "EQ1- S1 CASETA COLEGIO EQ1- S1 [GEOGRAPHIC_DATA] EQ1- S1 [GEOGRAPHIC_DATA]- S1 …" at bounding box center [223, 133] width 187 height 38
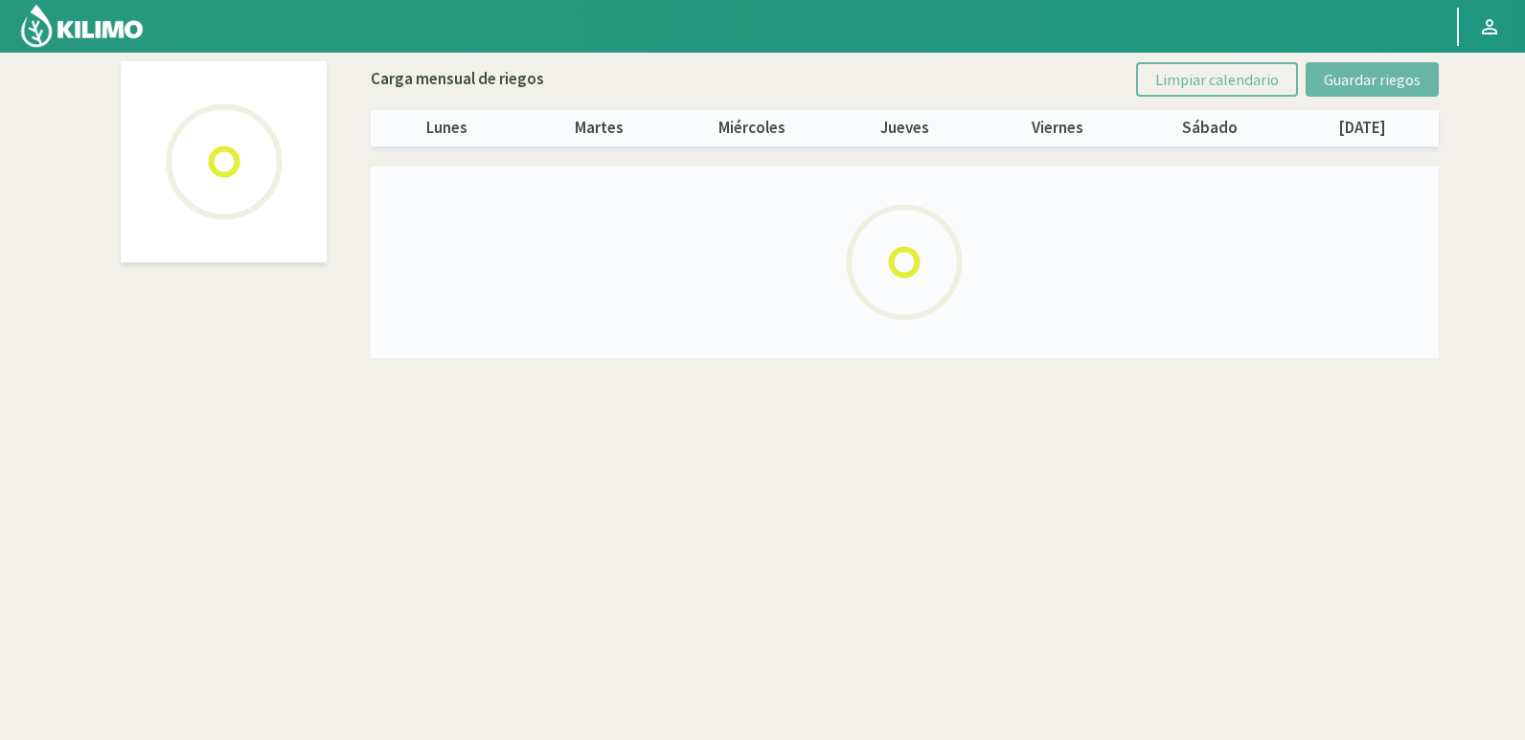
select select "22: Object"
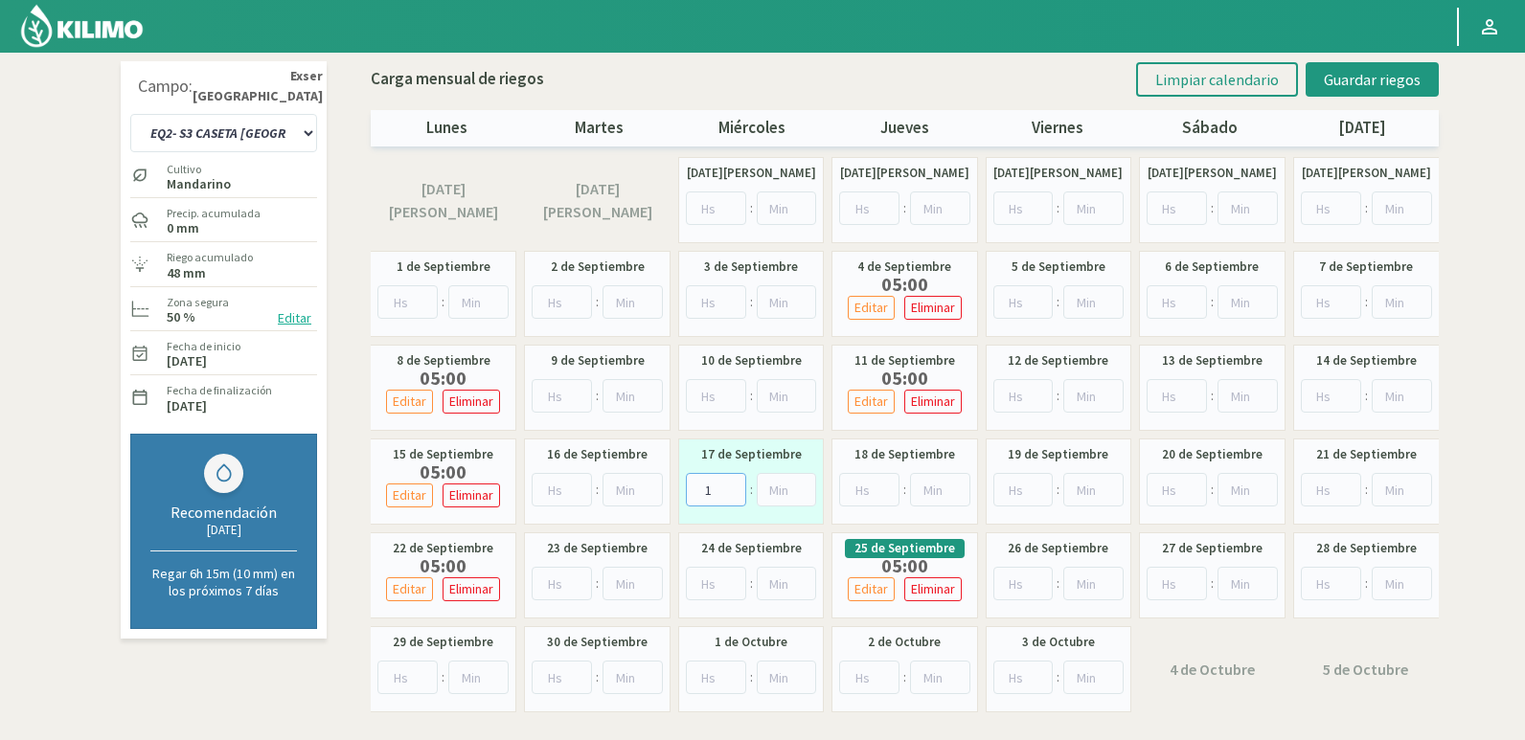
click at [734, 486] on input "1" at bounding box center [716, 490] width 60 height 34
click at [734, 486] on input "2" at bounding box center [716, 490] width 60 height 34
click at [734, 486] on input "3" at bounding box center [716, 490] width 60 height 34
click at [734, 486] on input "4" at bounding box center [716, 490] width 60 height 34
type input "5"
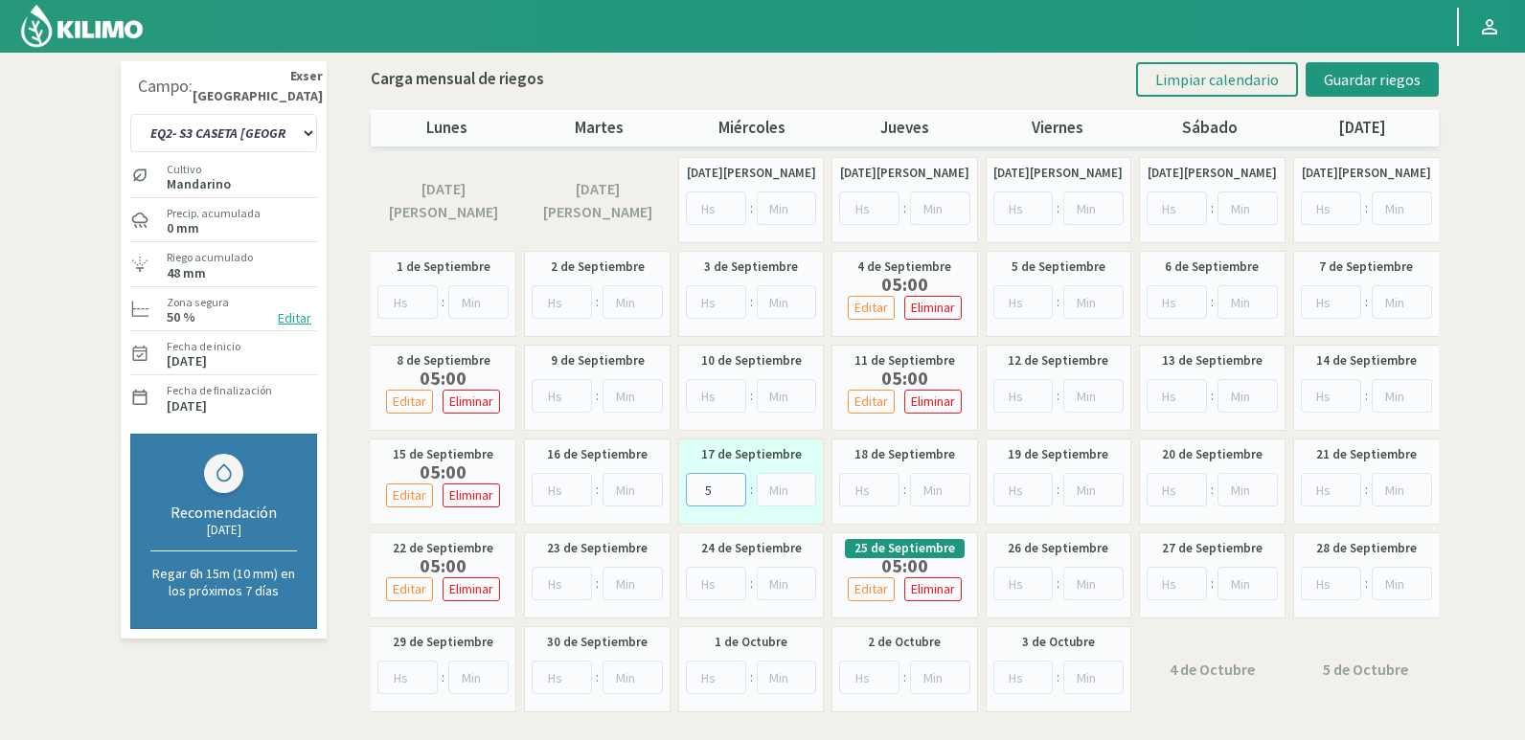
click at [734, 486] on input "5" at bounding box center [716, 490] width 60 height 34
click at [1437, 74] on button "Guardar riegos" at bounding box center [1371, 79] width 133 height 34
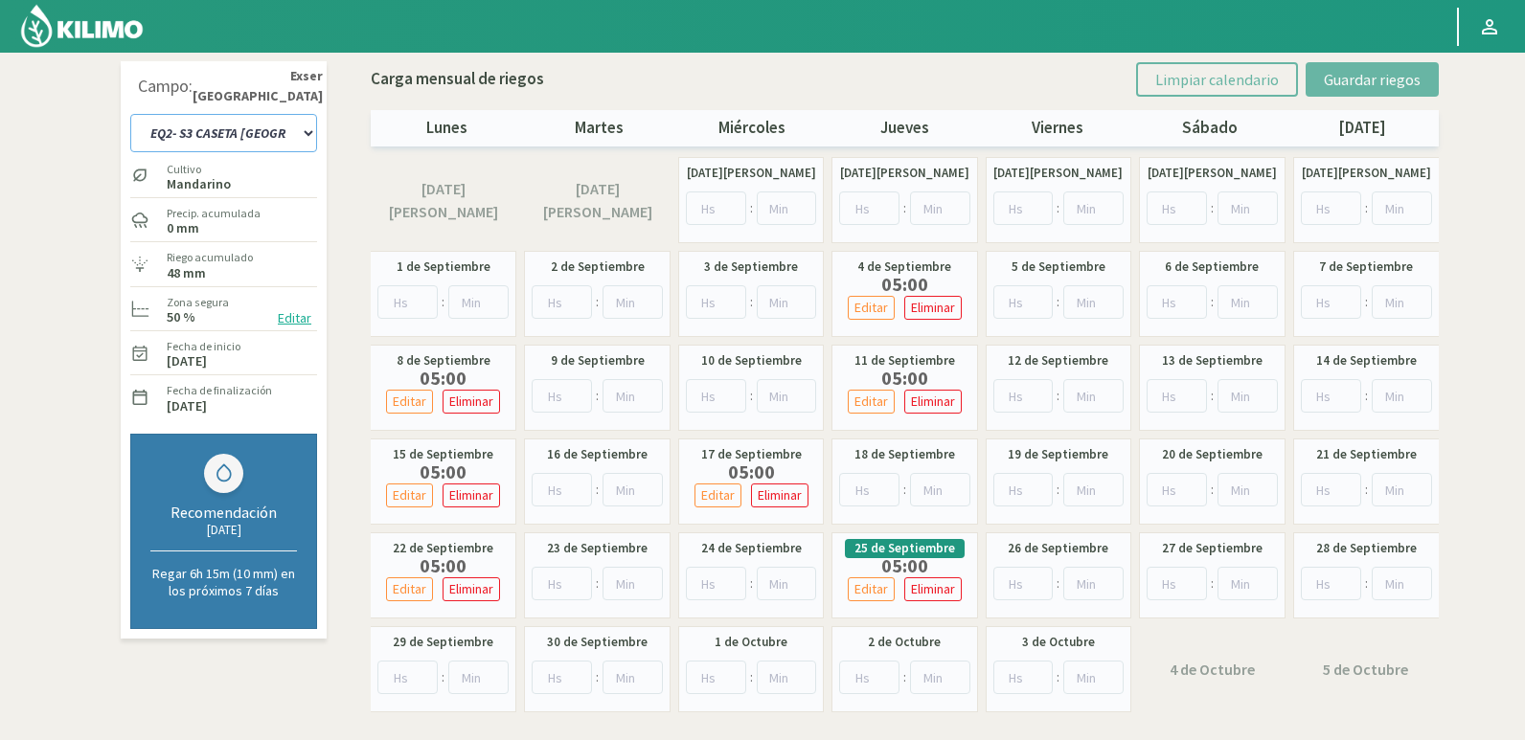
click at [243, 134] on select "EQ1- S1 CASETA COLEGIO EQ1- S1 [GEOGRAPHIC_DATA] EQ1- S1 [GEOGRAPHIC_DATA]- S1 …" at bounding box center [223, 133] width 187 height 38
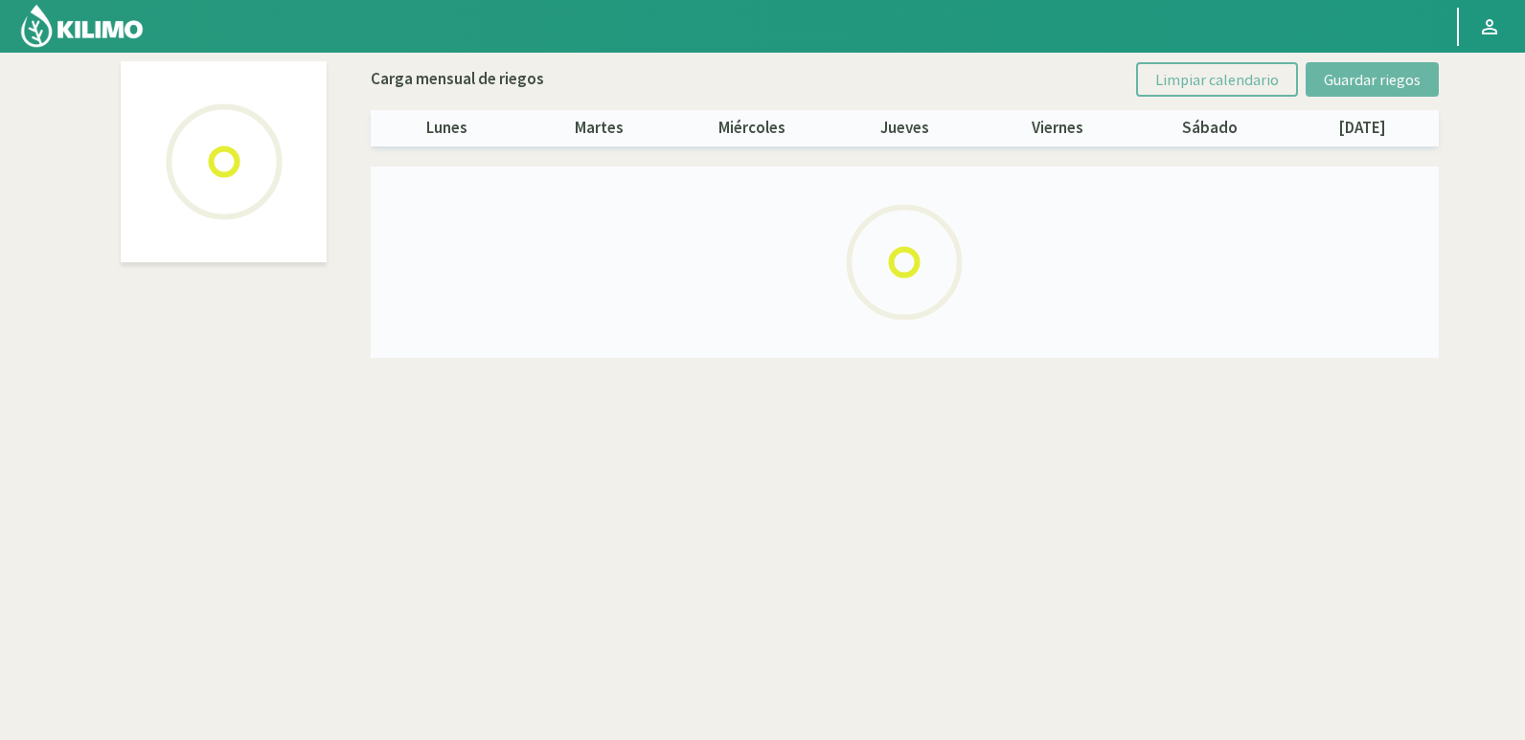
select select "20: Object"
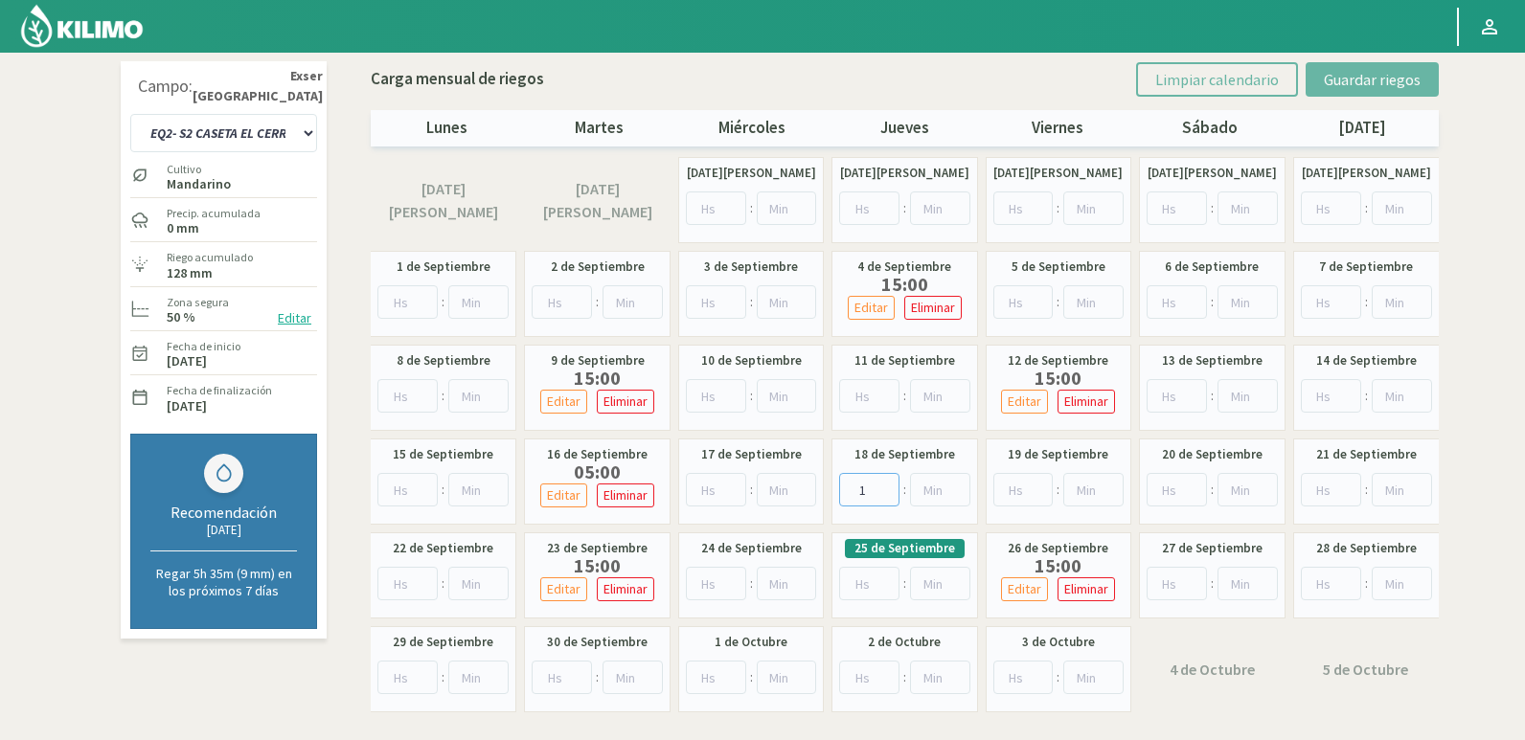
click at [885, 481] on input "1" at bounding box center [869, 490] width 60 height 34
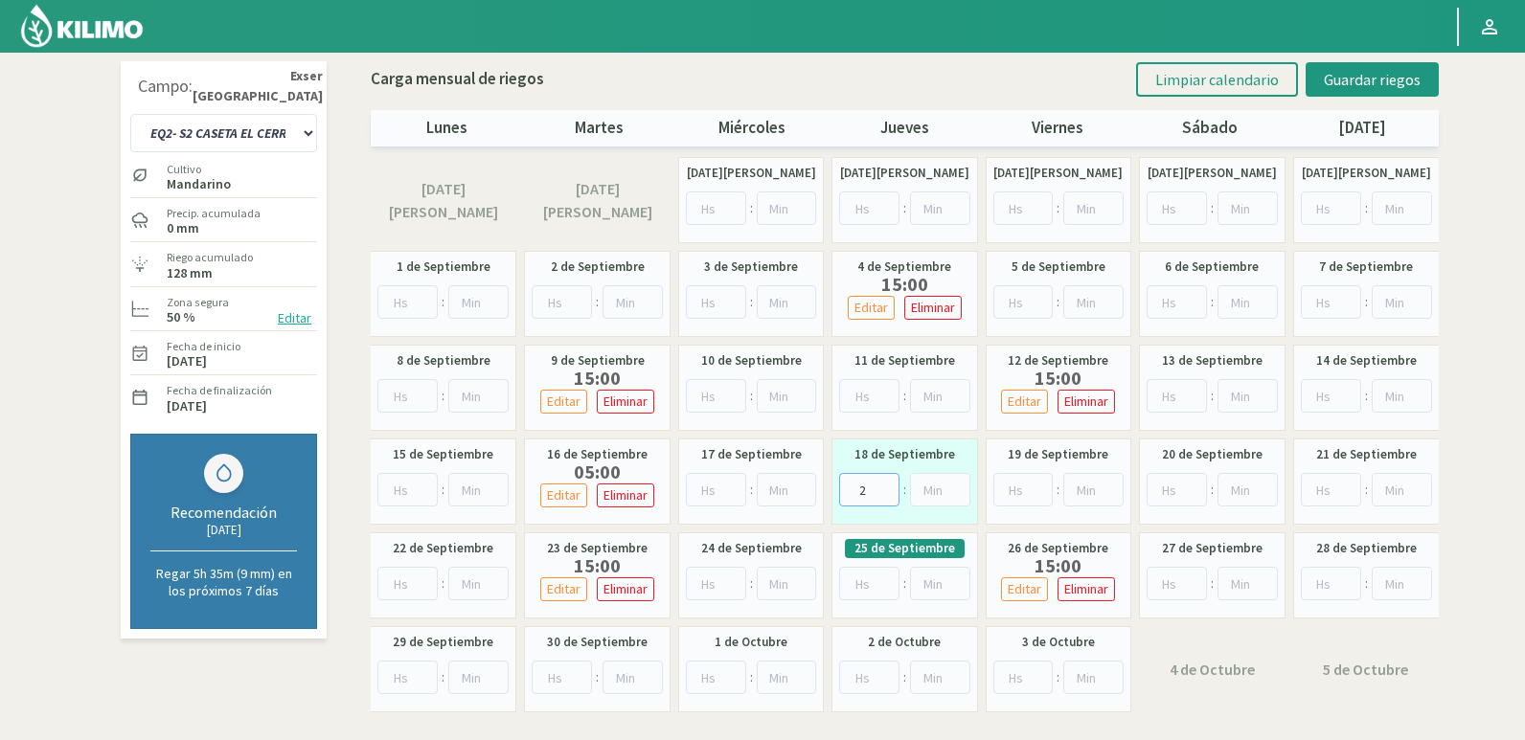
click at [885, 481] on input "2" at bounding box center [869, 490] width 60 height 34
click at [885, 481] on input "3" at bounding box center [869, 490] width 60 height 34
click at [885, 481] on input "4" at bounding box center [869, 490] width 60 height 34
type input "5"
click at [886, 481] on input "5" at bounding box center [869, 490] width 60 height 34
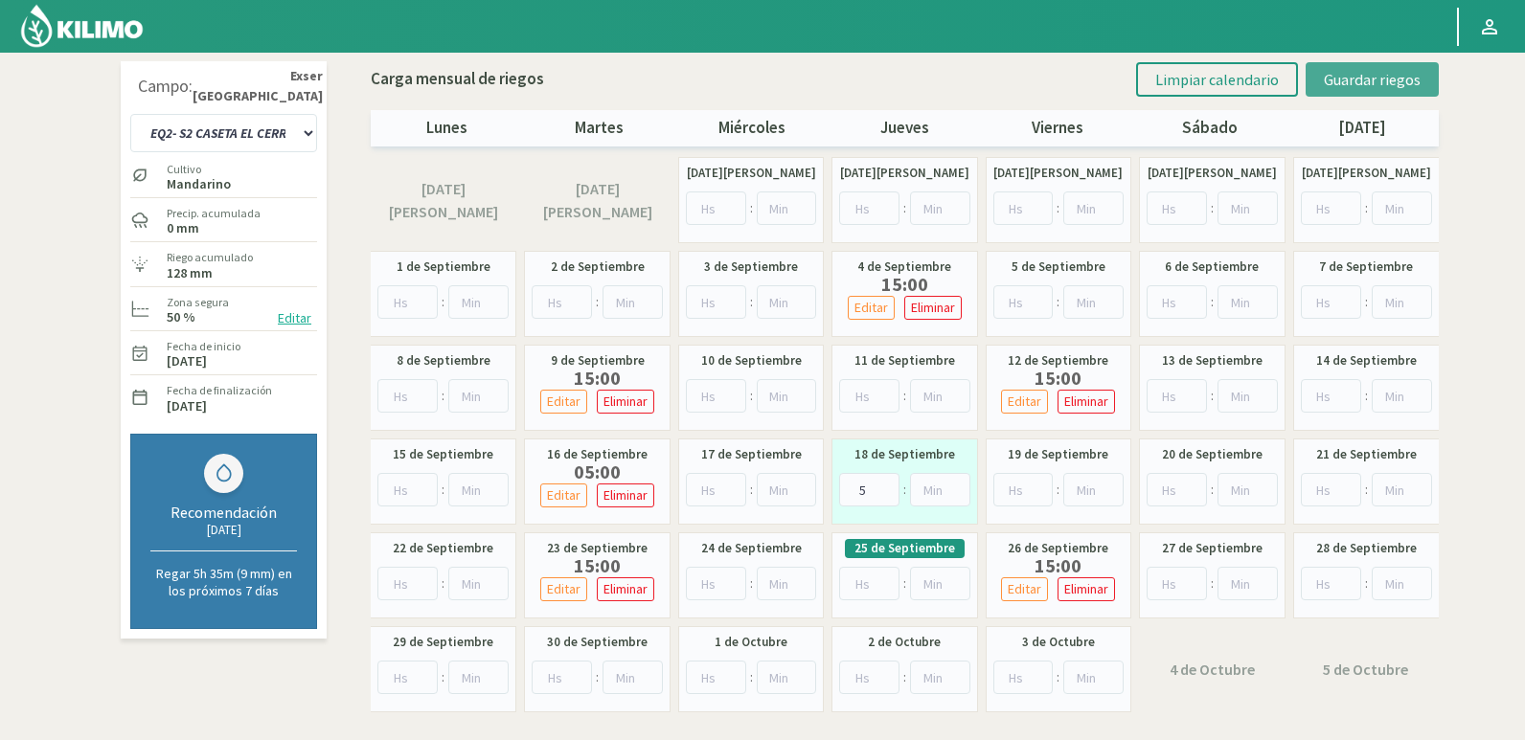
click at [1376, 79] on span "Guardar riegos" at bounding box center [1372, 79] width 97 height 19
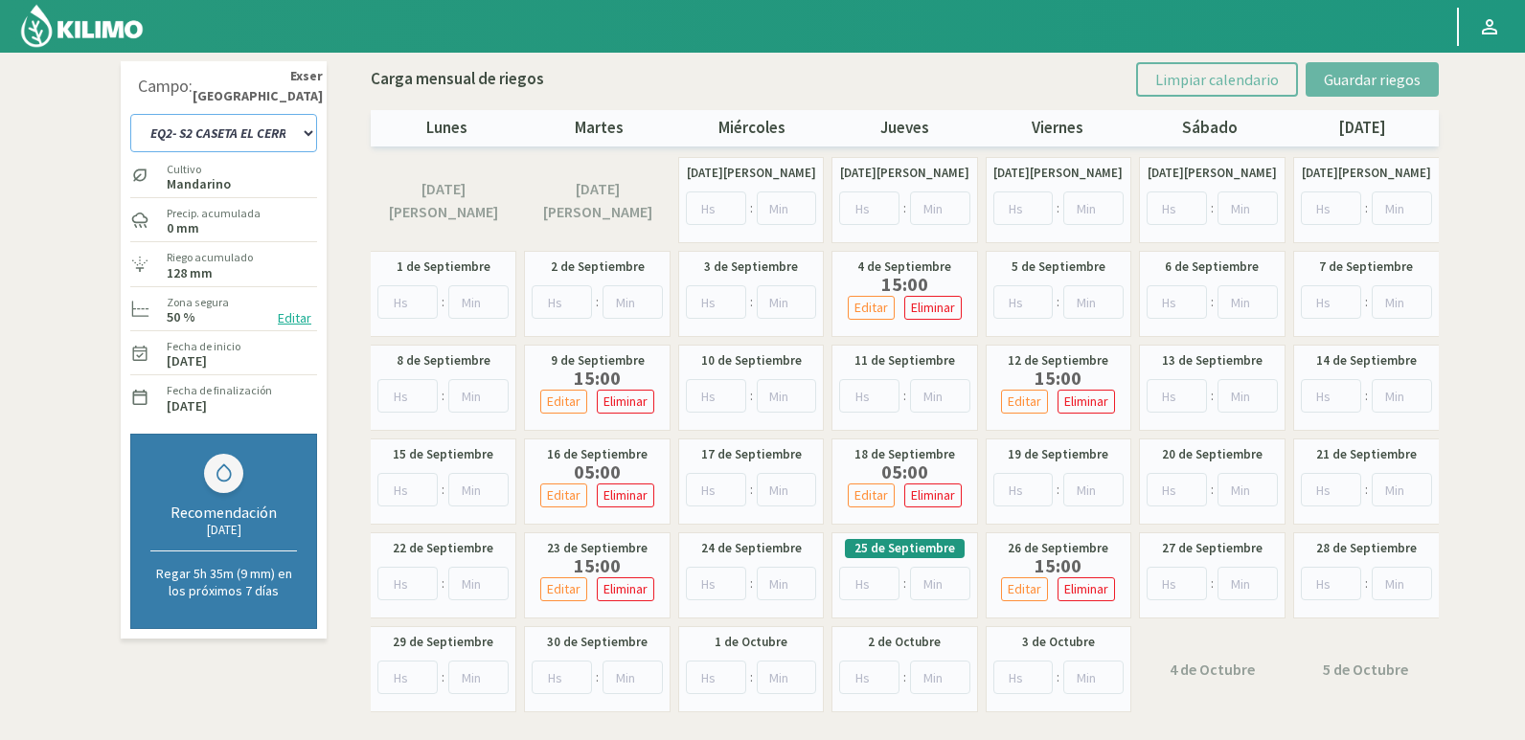
click at [283, 130] on select "EQ1- S1 CASETA COLEGIO EQ1- S1 [GEOGRAPHIC_DATA] EQ1- S1 [GEOGRAPHIC_DATA]- S1 …" at bounding box center [223, 133] width 187 height 38
click at [130, 114] on select "EQ1- S1 CASETA COLEGIO EQ1- S1 [GEOGRAPHIC_DATA] EQ1- S1 [GEOGRAPHIC_DATA]- S1 …" at bounding box center [223, 133] width 187 height 38
click at [245, 142] on select "EQ1- S1 CASETA COLEGIO EQ1- S1 [GEOGRAPHIC_DATA] EQ1- S1 [GEOGRAPHIC_DATA]- S1 …" at bounding box center [223, 133] width 187 height 38
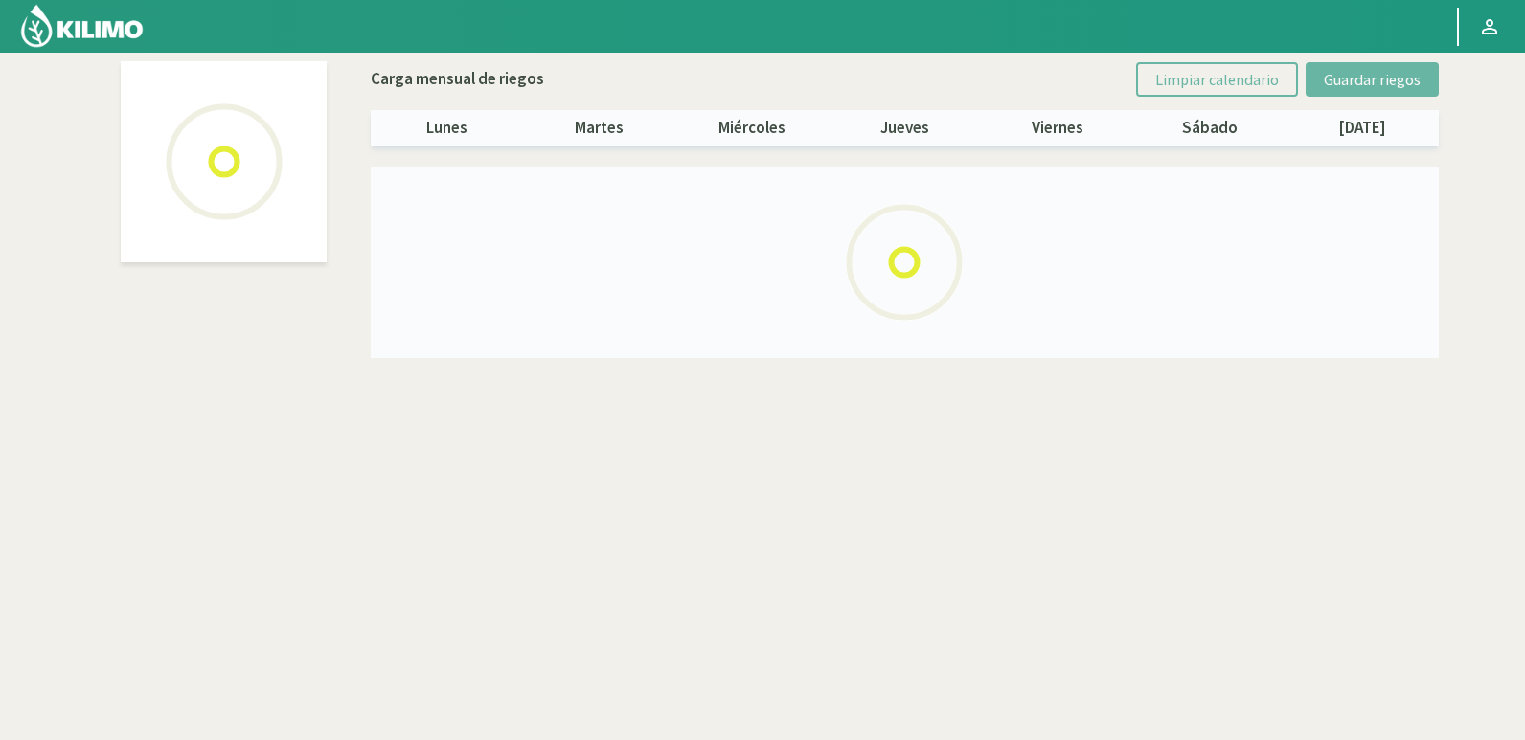
select select "18: Object"
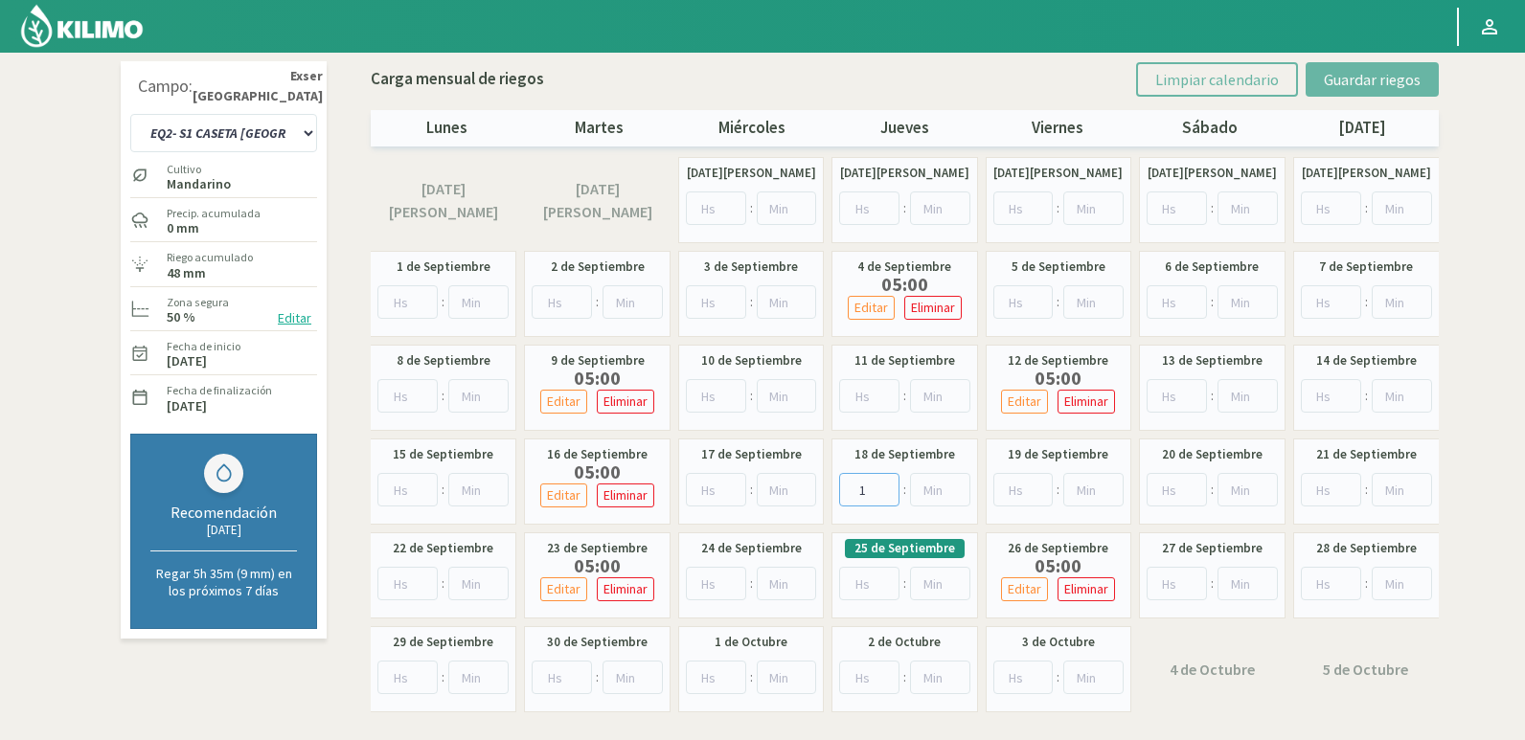
click at [885, 484] on input "1" at bounding box center [869, 490] width 60 height 34
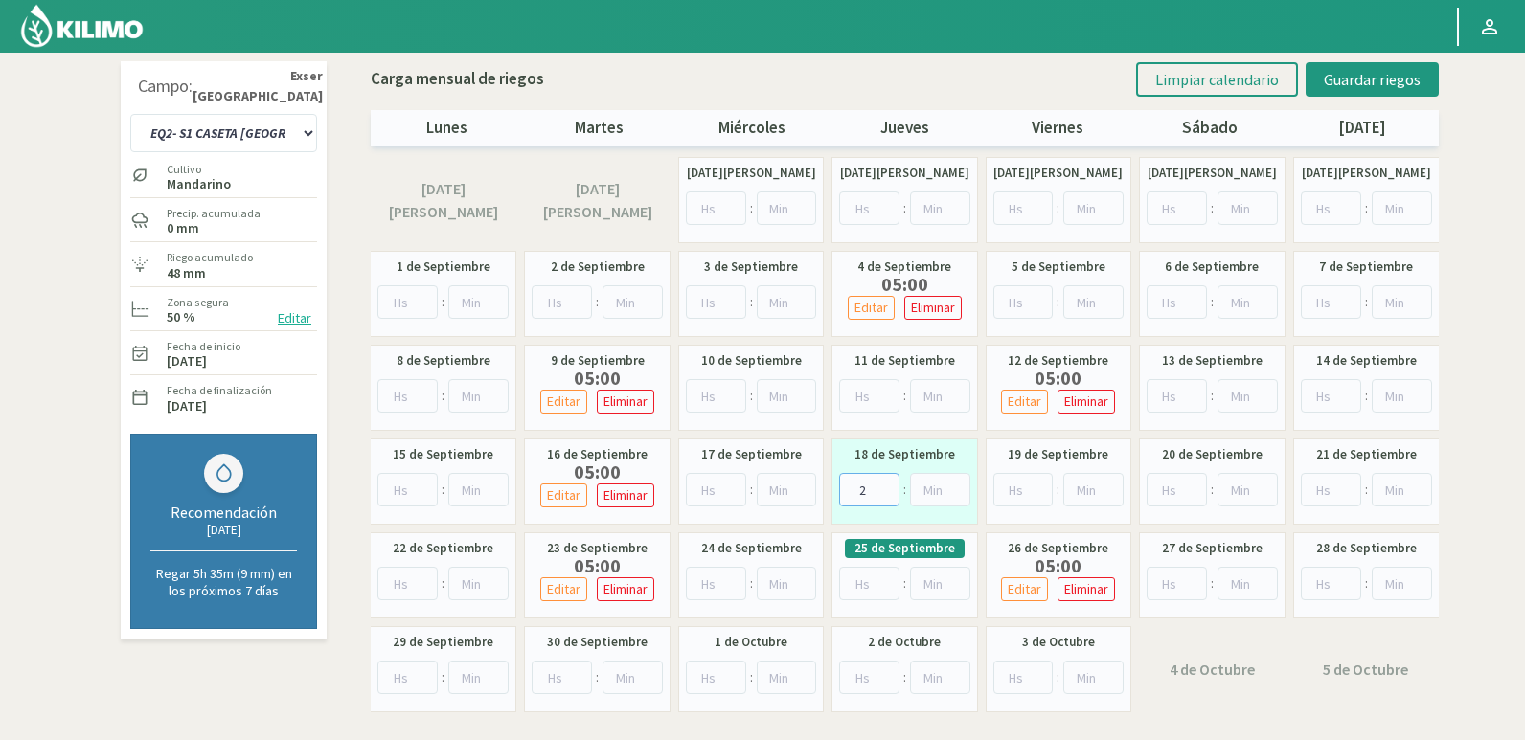
click at [885, 484] on input "2" at bounding box center [869, 490] width 60 height 34
click at [885, 484] on input "3" at bounding box center [869, 490] width 60 height 34
click at [885, 484] on input "4" at bounding box center [869, 490] width 60 height 34
type input "5"
click at [885, 484] on input "5" at bounding box center [869, 490] width 60 height 34
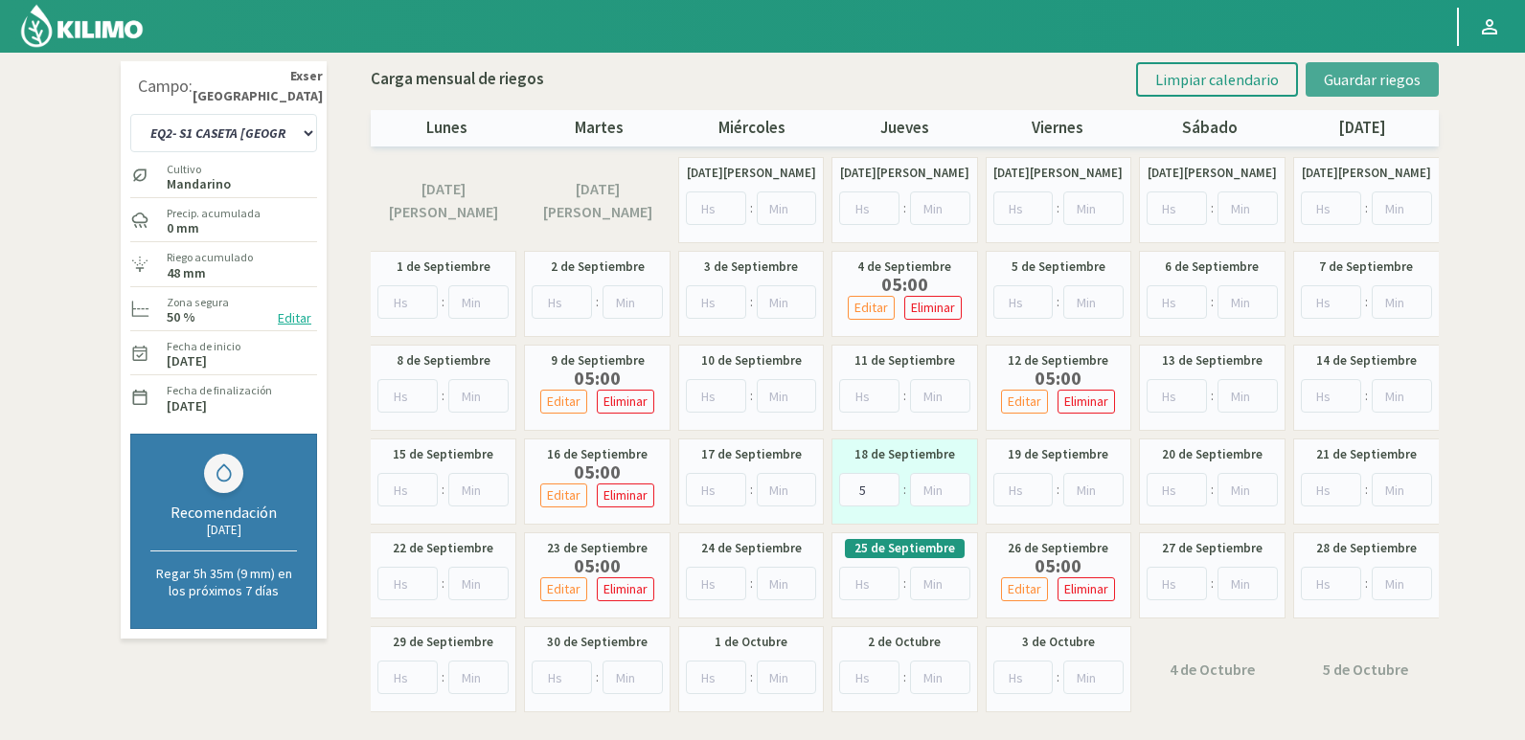
click at [1361, 78] on span "Guardar riegos" at bounding box center [1372, 79] width 97 height 19
